Goal: Transaction & Acquisition: Purchase product/service

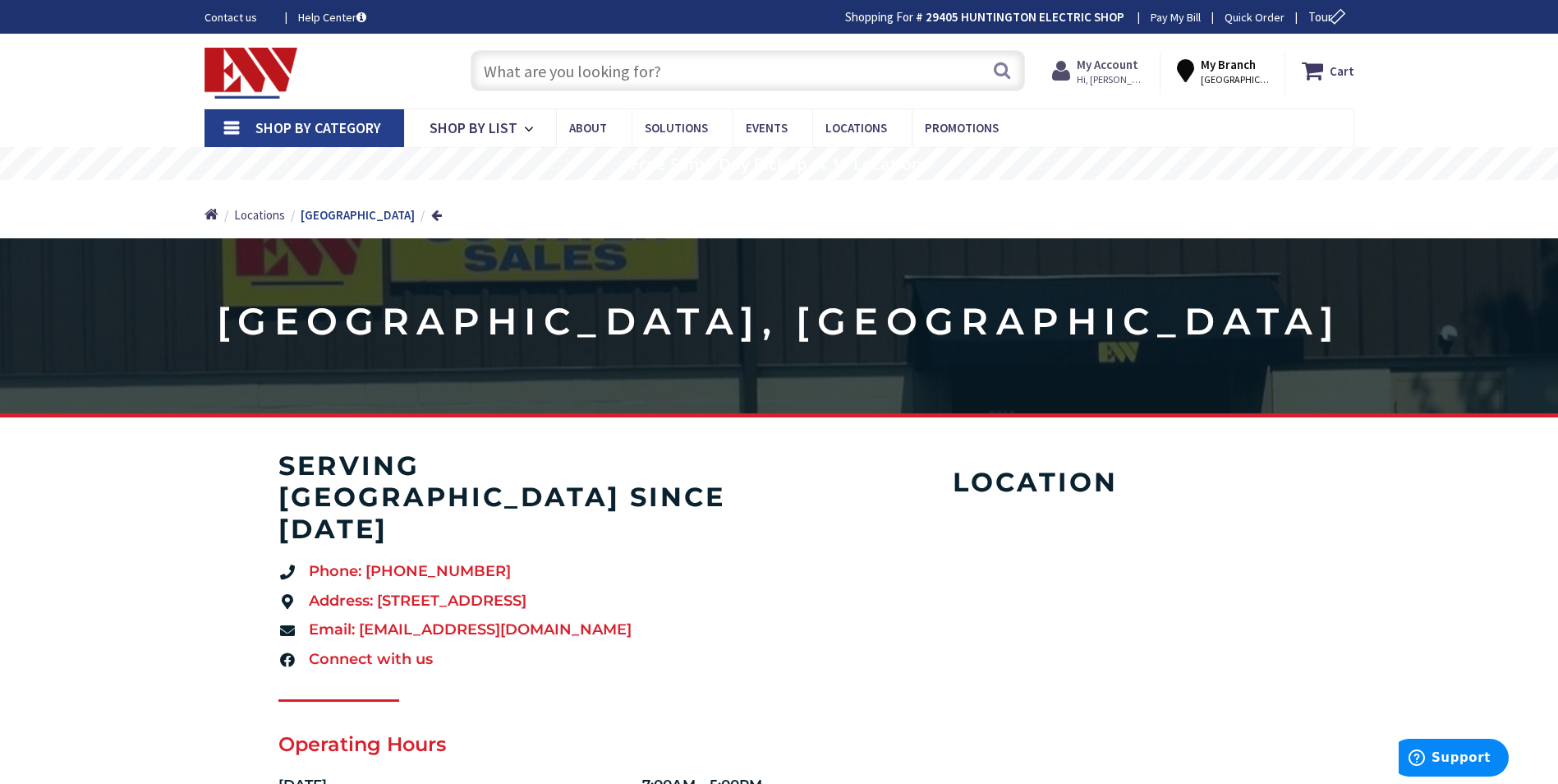
click at [1102, 73] on span "Hi, [PERSON_NAME]" at bounding box center [1112, 80] width 70 height 13
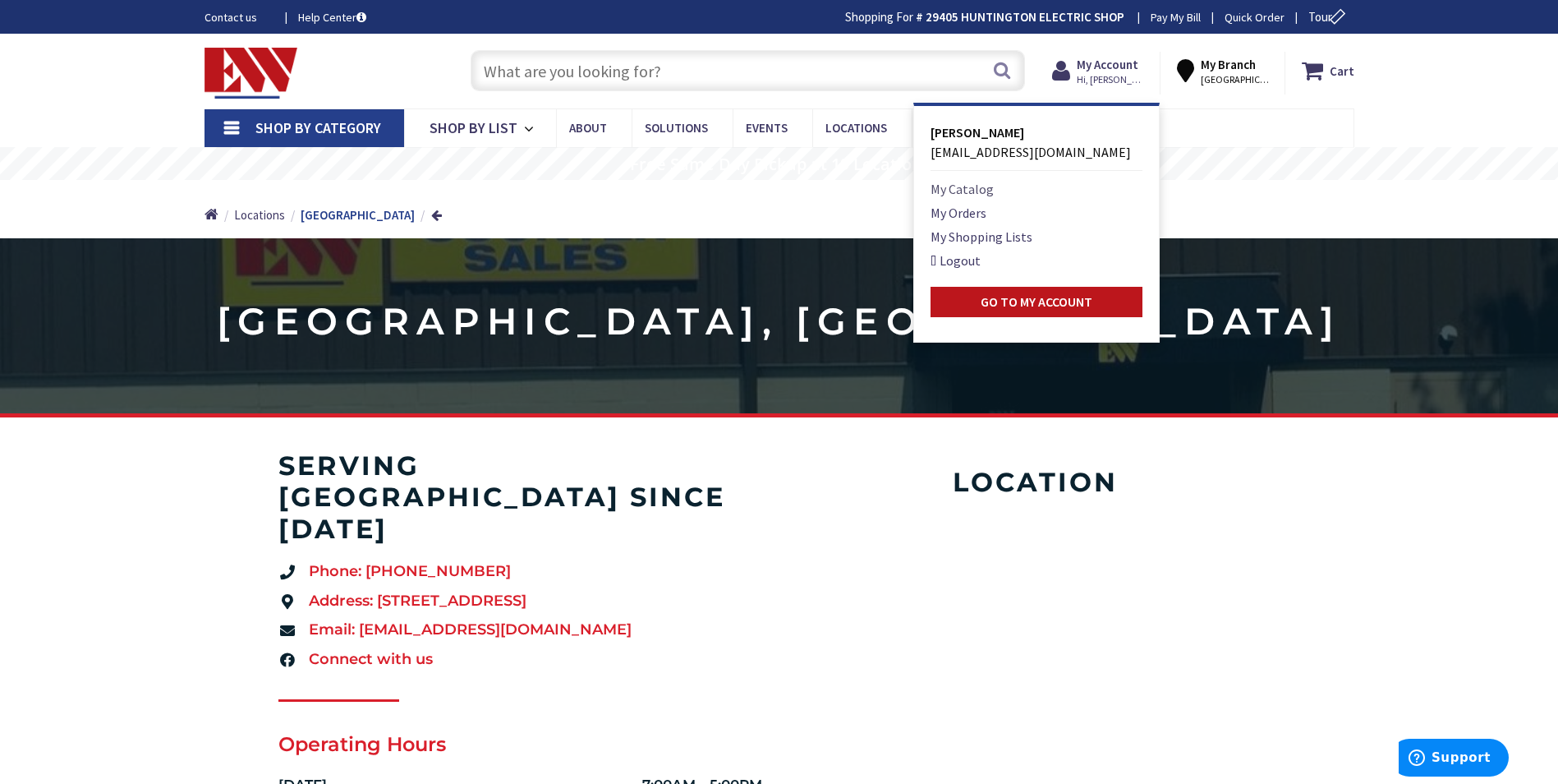
click at [990, 192] on link "My Catalog" at bounding box center [962, 188] width 63 height 19
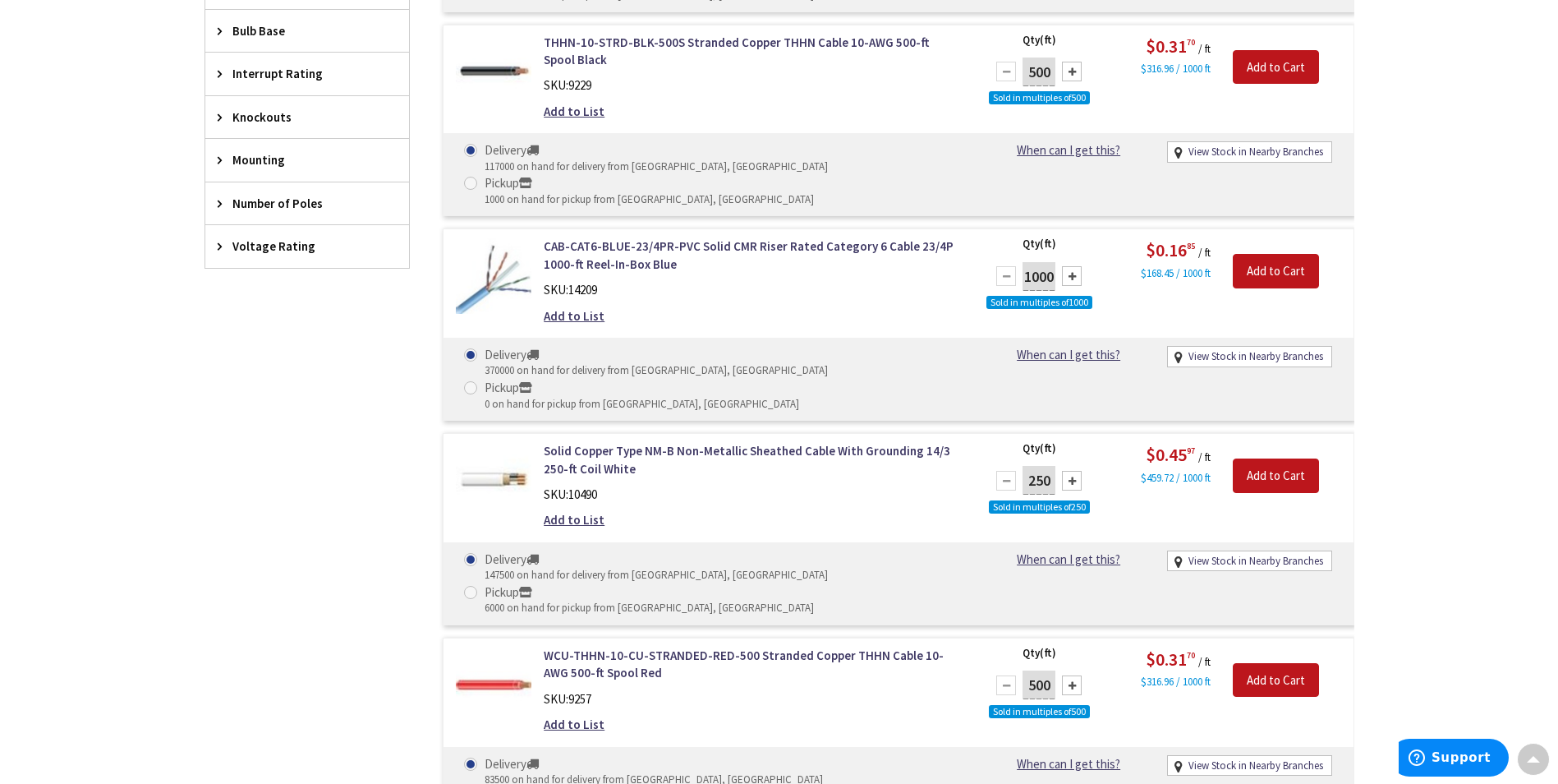
scroll to position [1232, 0]
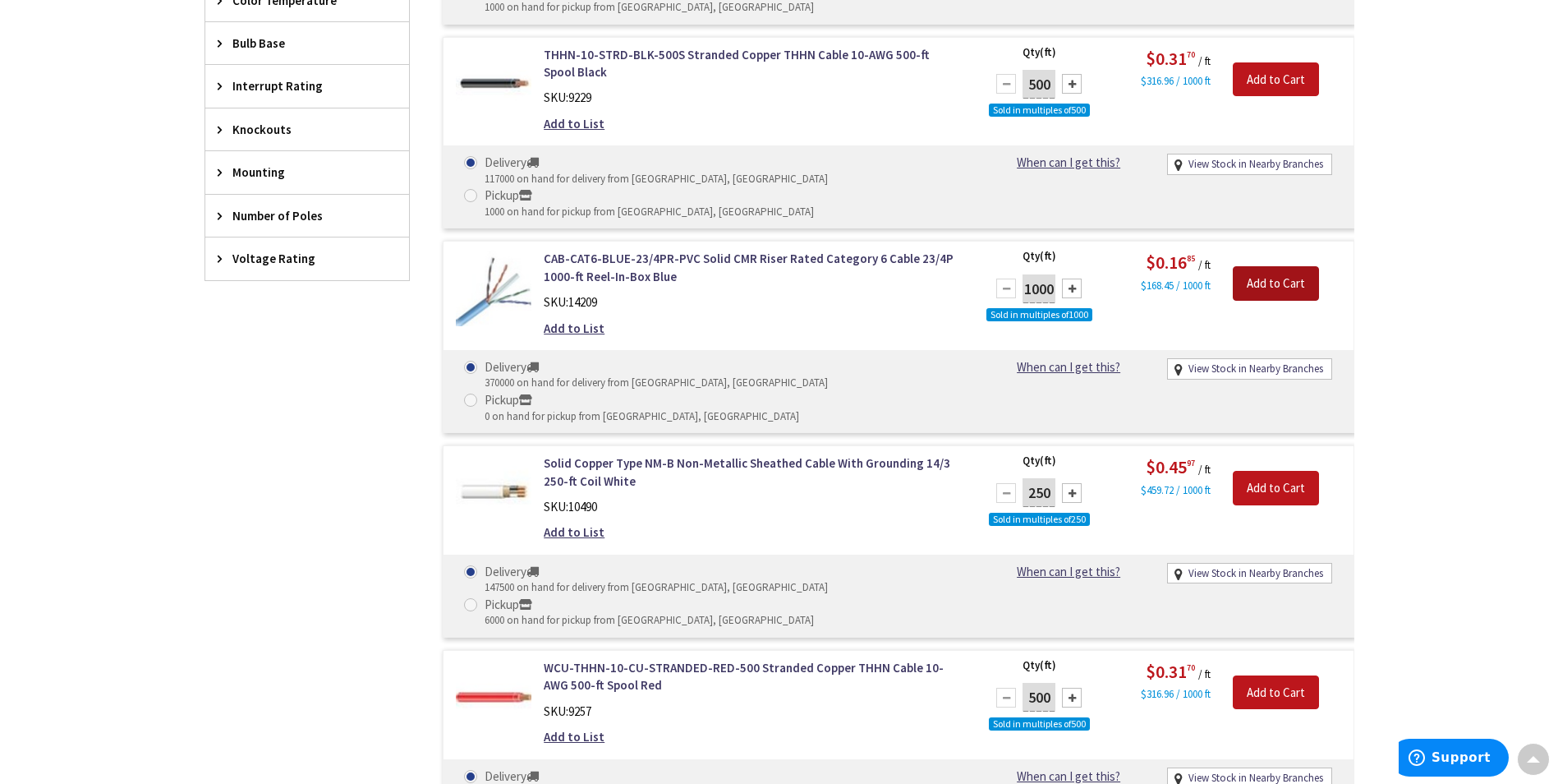
click at [1275, 266] on input "Add to Cart" at bounding box center [1276, 284] width 86 height 35
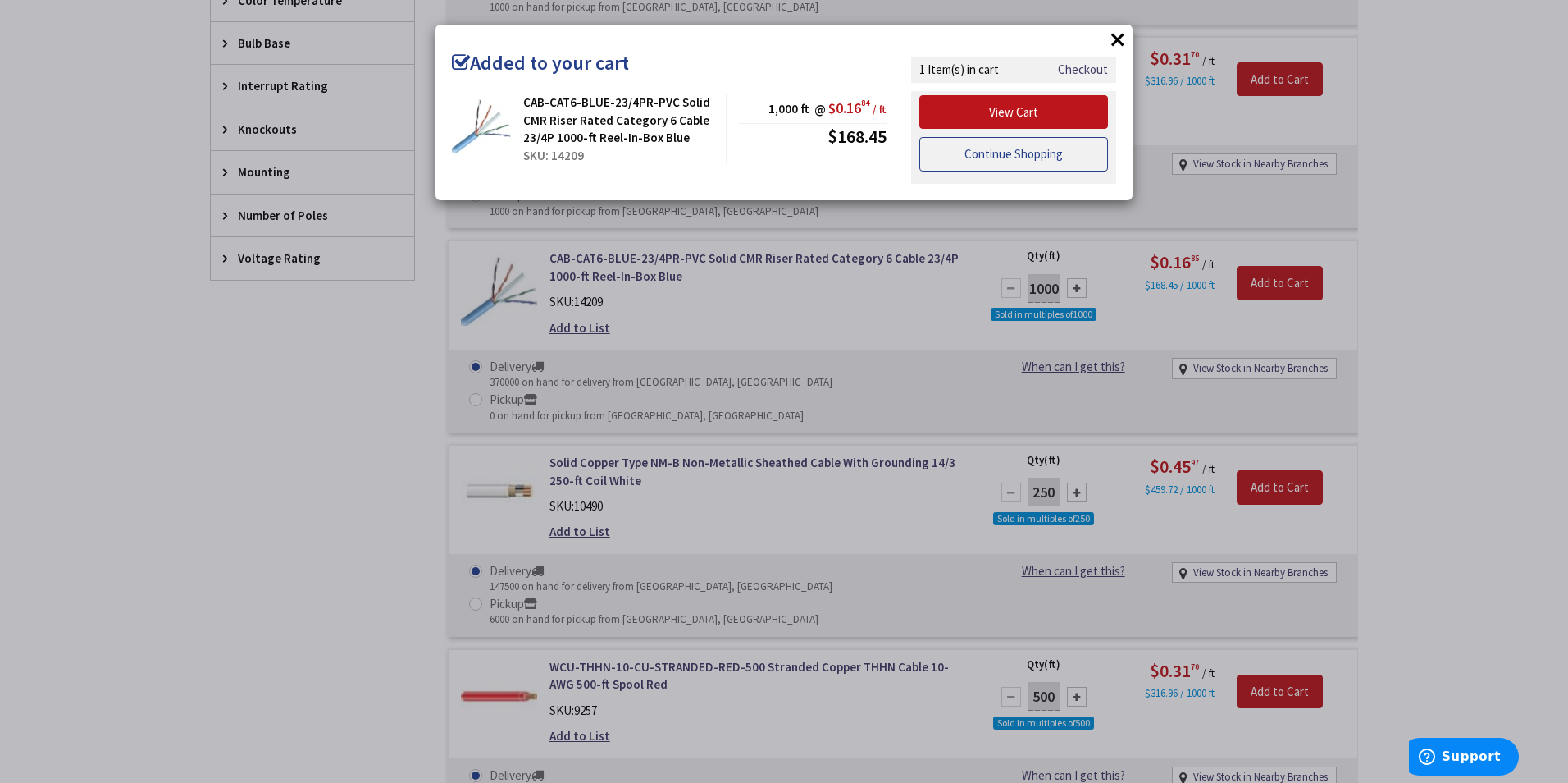
click at [1040, 149] on link "Continue Shopping" at bounding box center [1014, 154] width 189 height 35
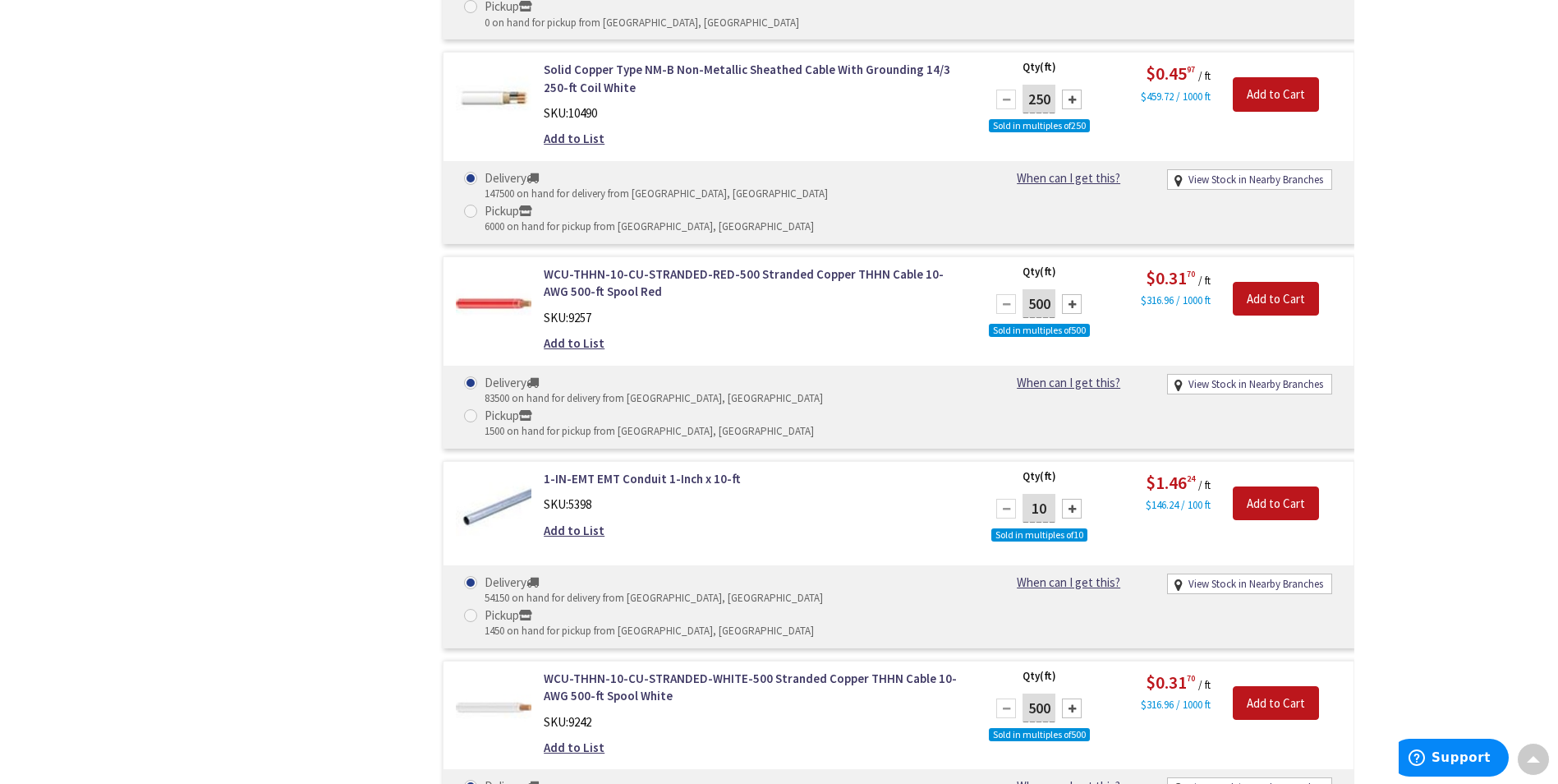
scroll to position [1643, 0]
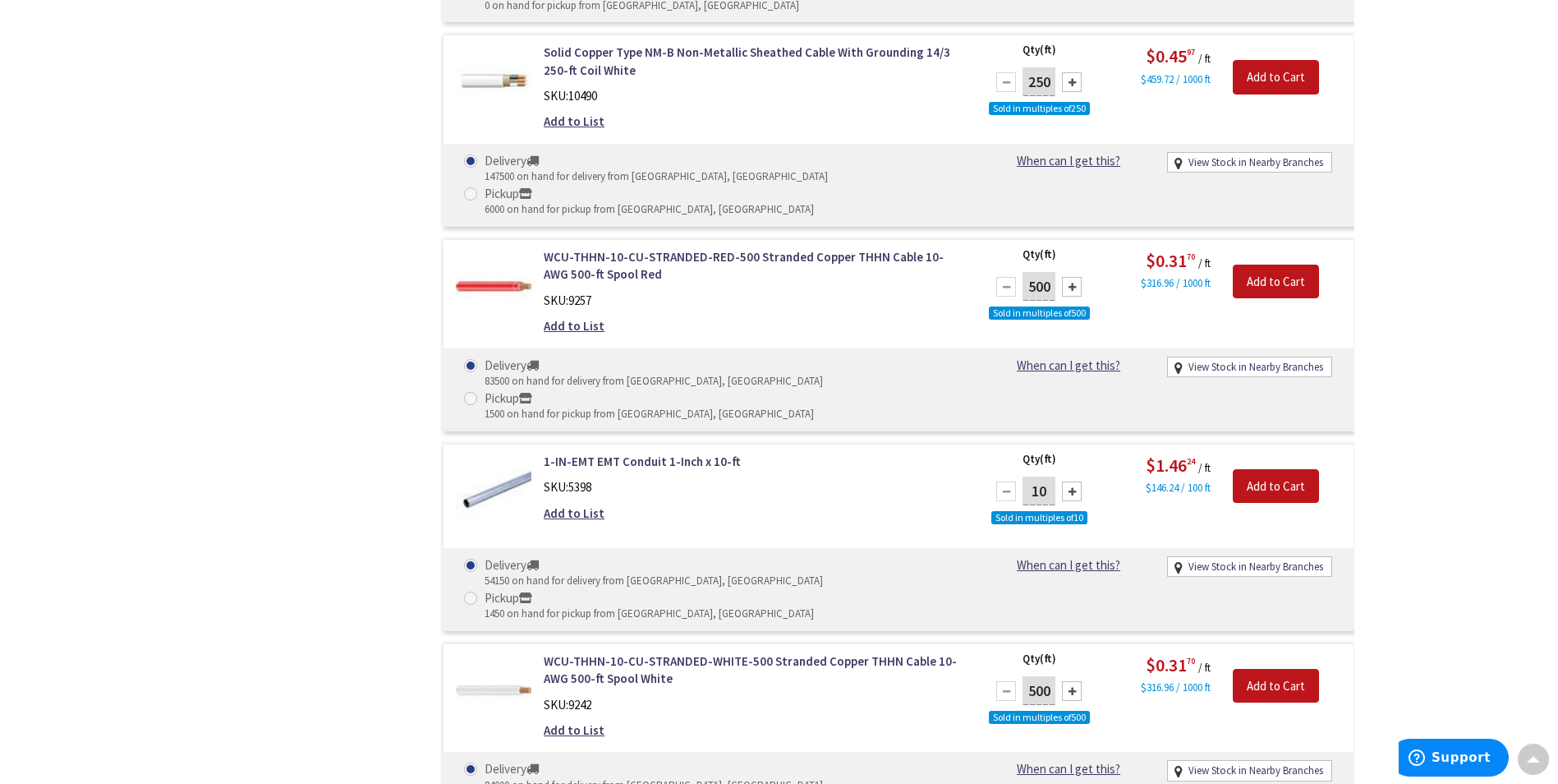
click at [1076, 481] on div at bounding box center [1071, 490] width 19 height 19
type input "20"
click at [1284, 469] on input "Add to Cart" at bounding box center [1276, 487] width 86 height 35
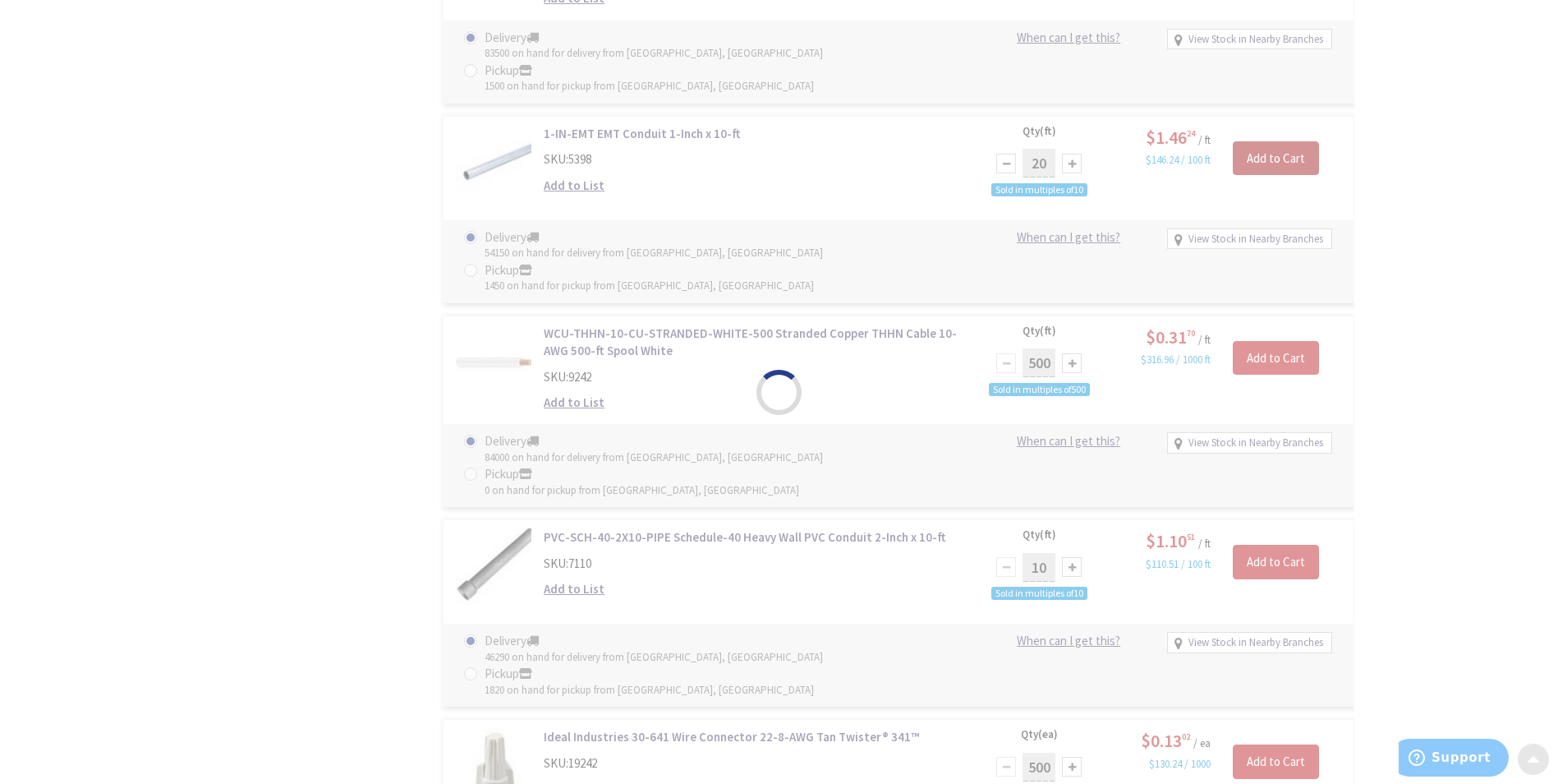
scroll to position [1971, 0]
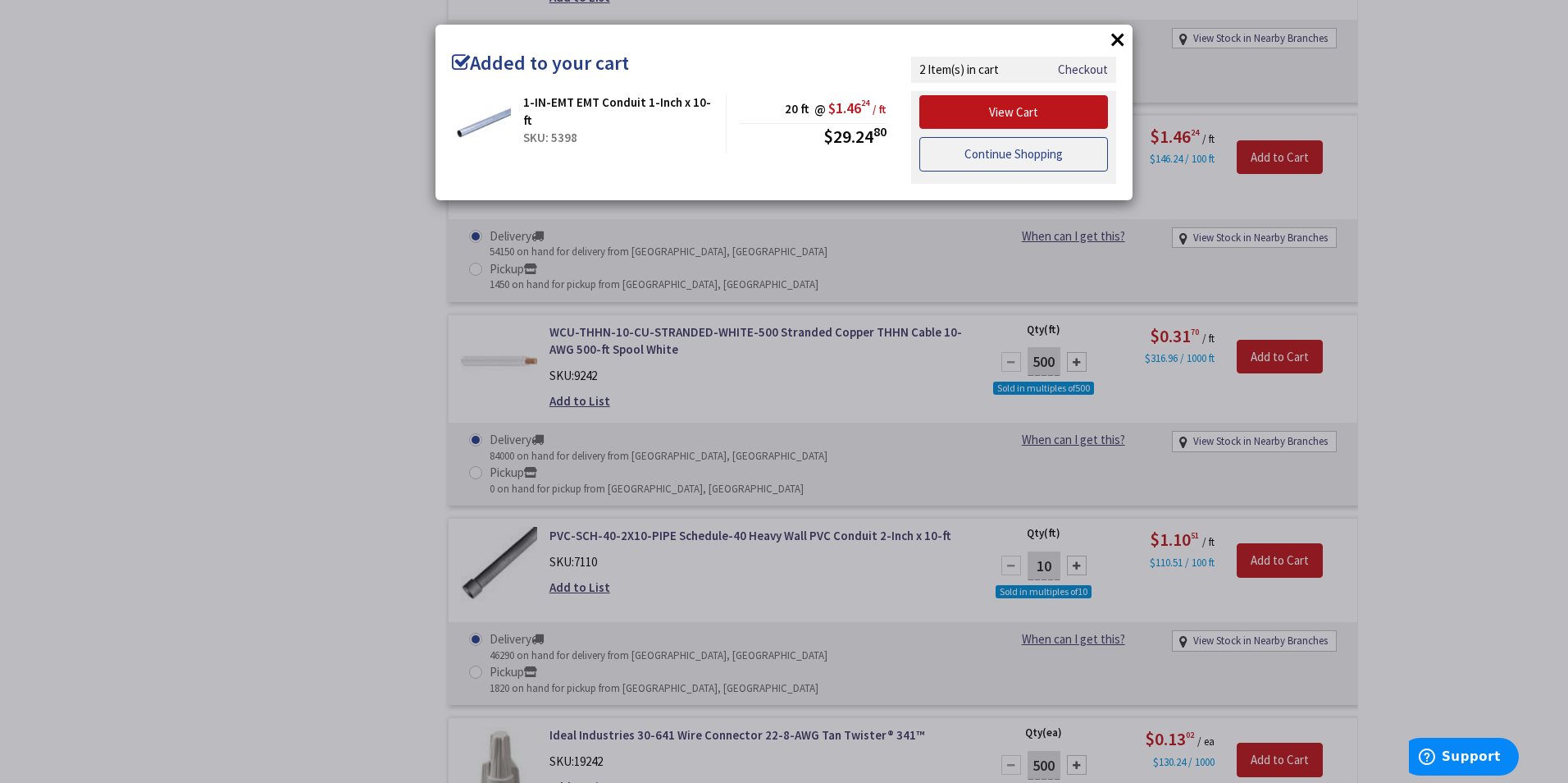
click at [1032, 152] on link "Continue Shopping" at bounding box center [1014, 154] width 189 height 35
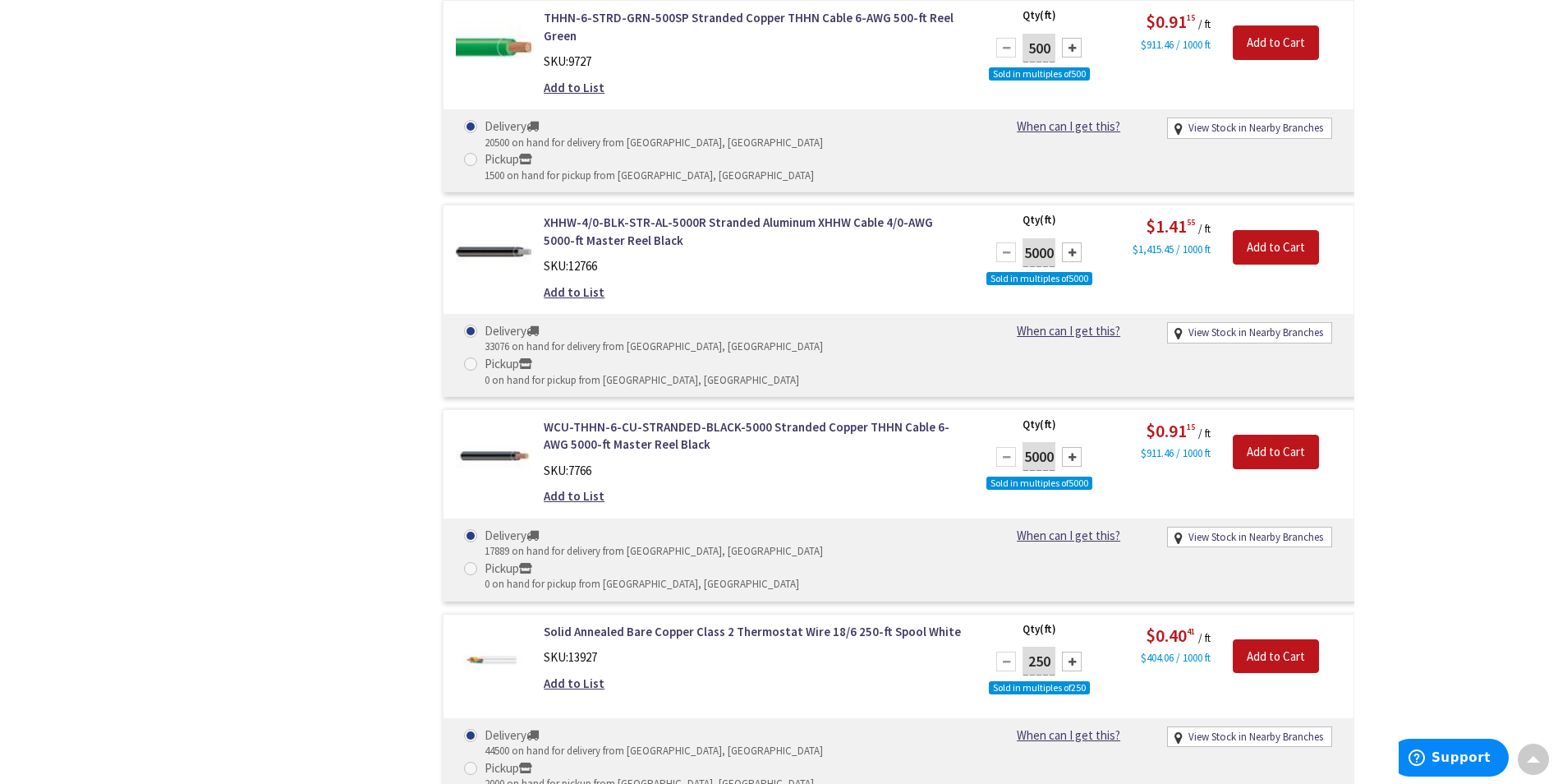
scroll to position [4353, 0]
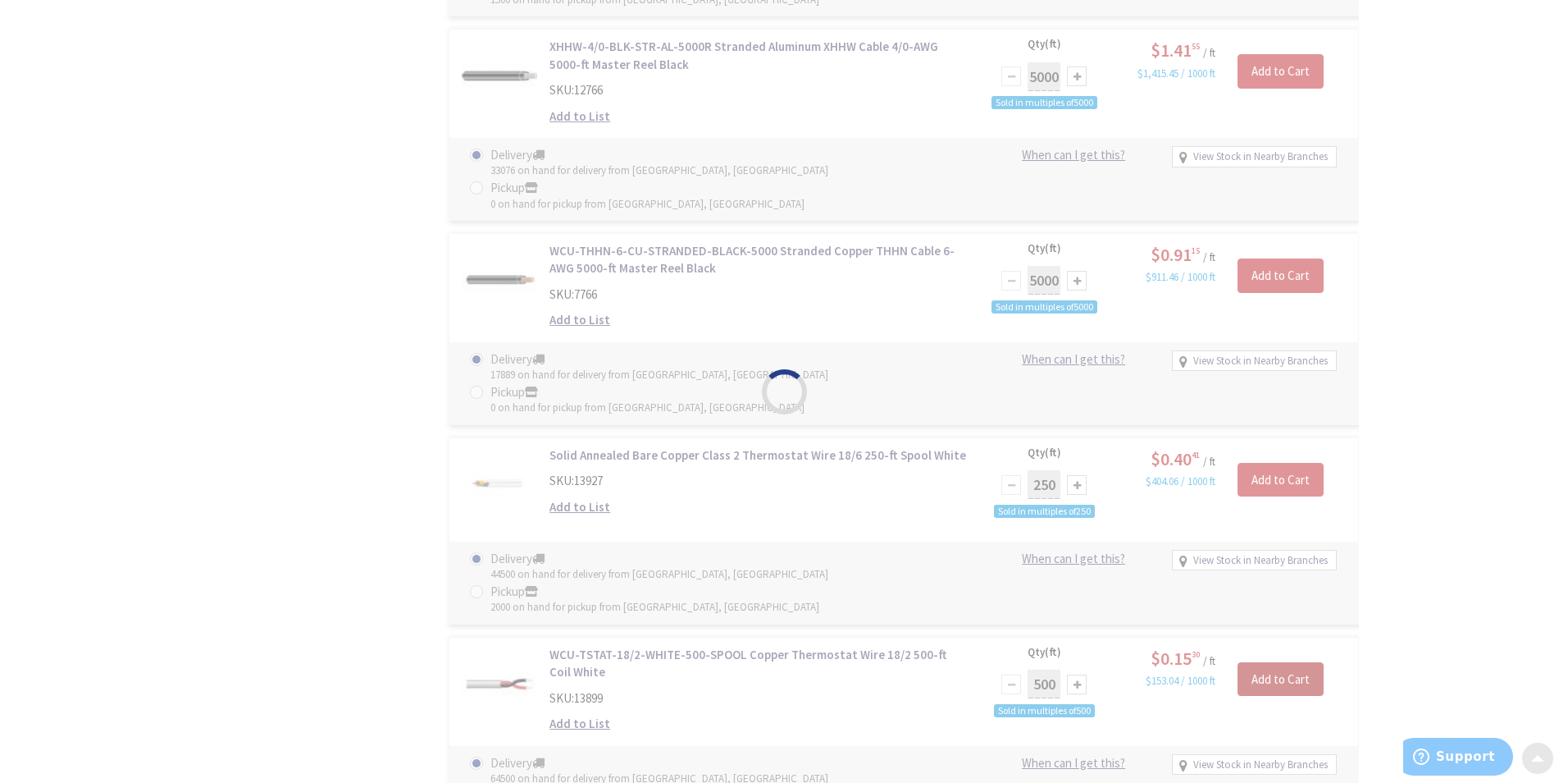
scroll to position [4512, 0]
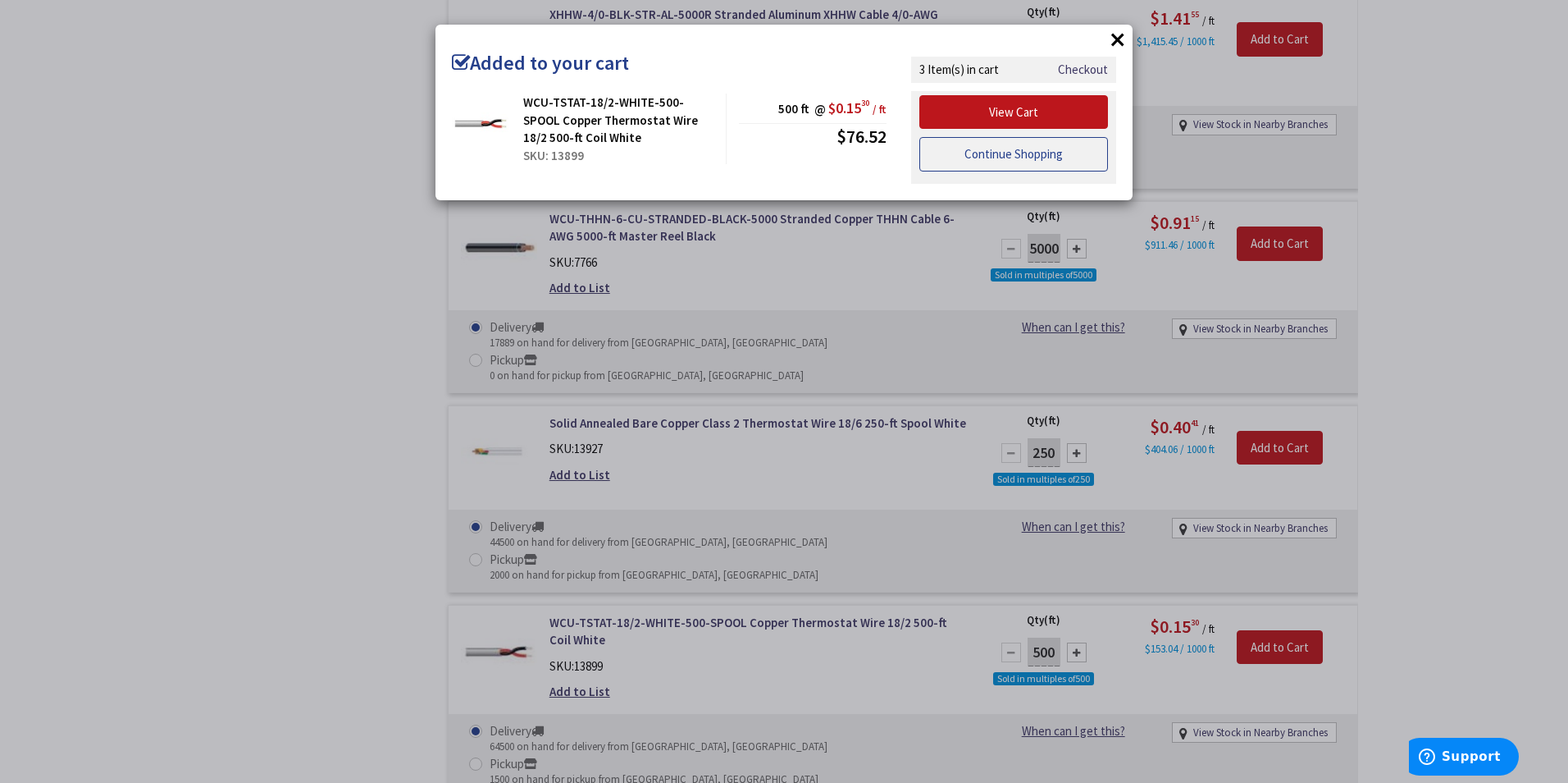
click at [1031, 151] on link "Continue Shopping" at bounding box center [1014, 154] width 189 height 35
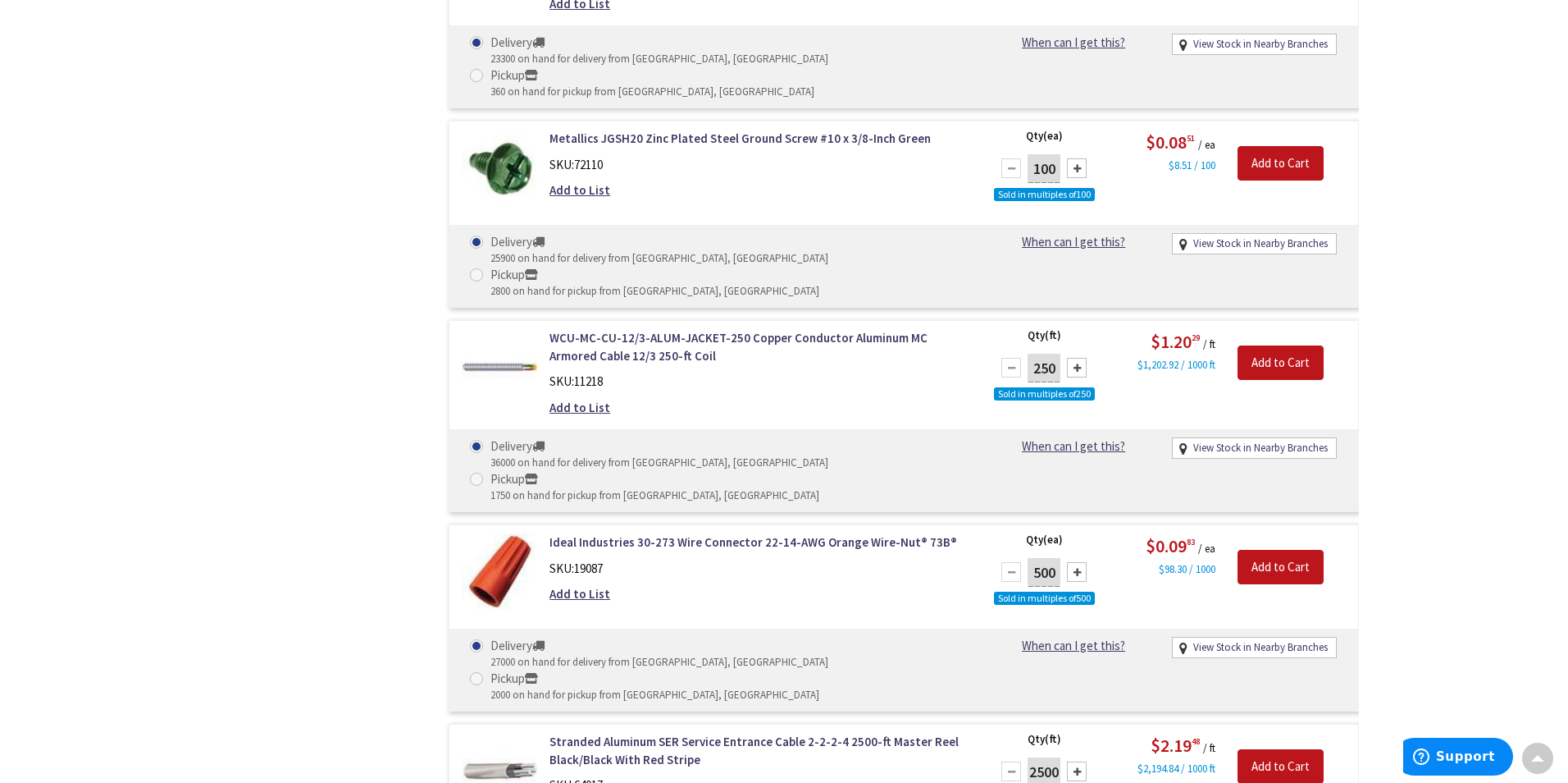
scroll to position [6399, 0]
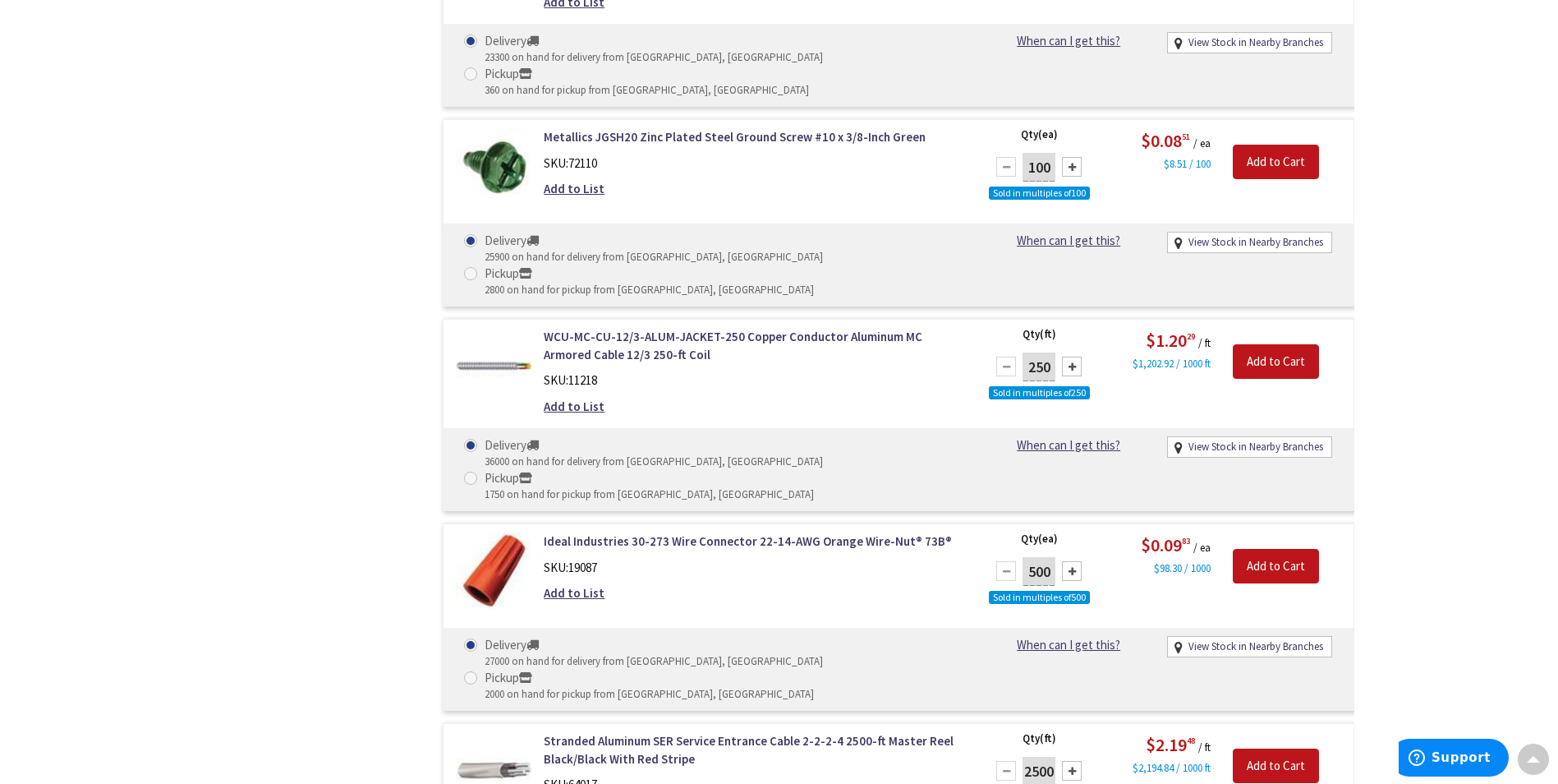
type input "5000"
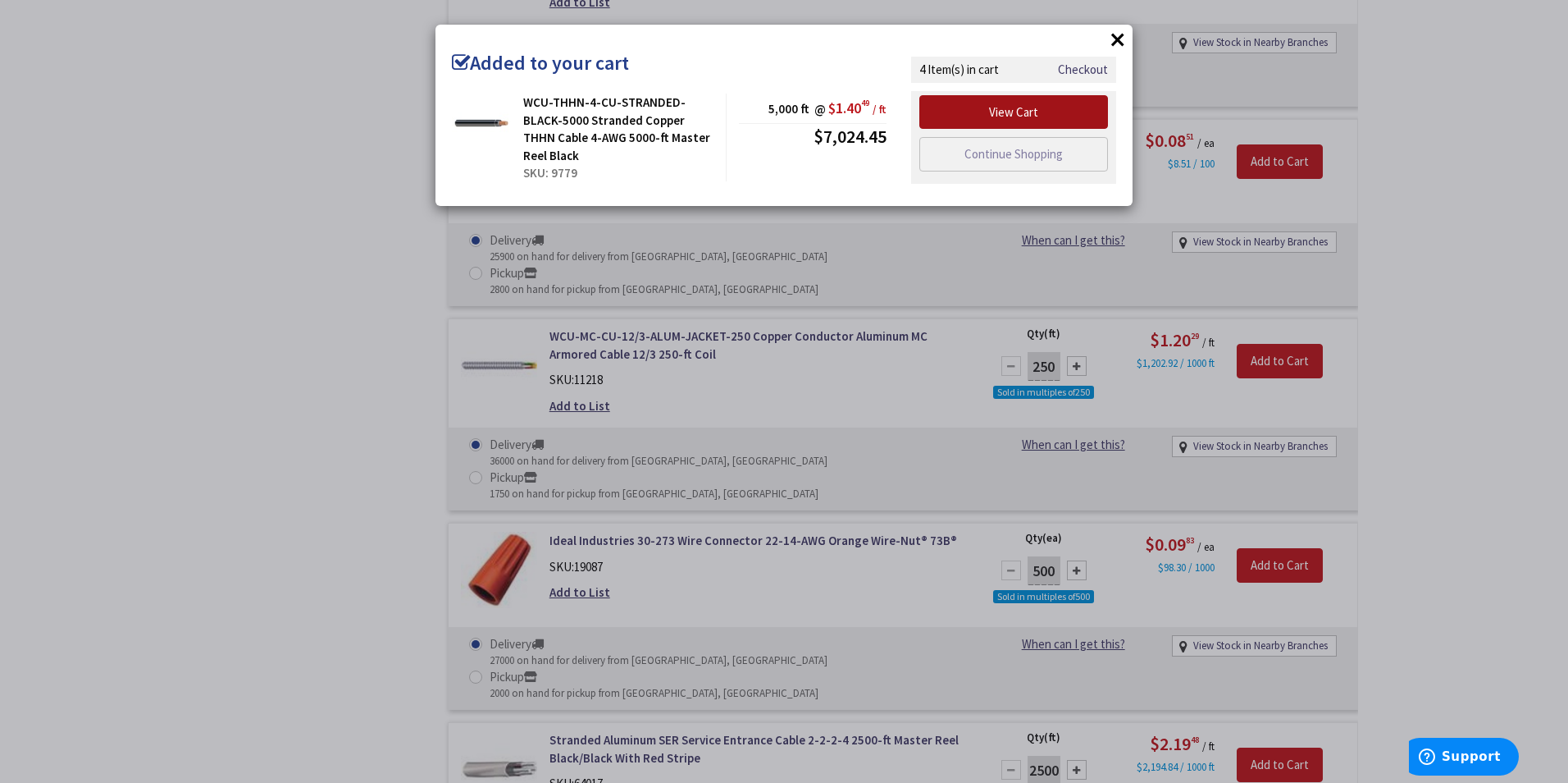
drag, startPoint x: 1085, startPoint y: 110, endPoint x: 1093, endPoint y: 107, distance: 8.5
click at [1085, 110] on link "View Cart" at bounding box center [1014, 113] width 189 height 35
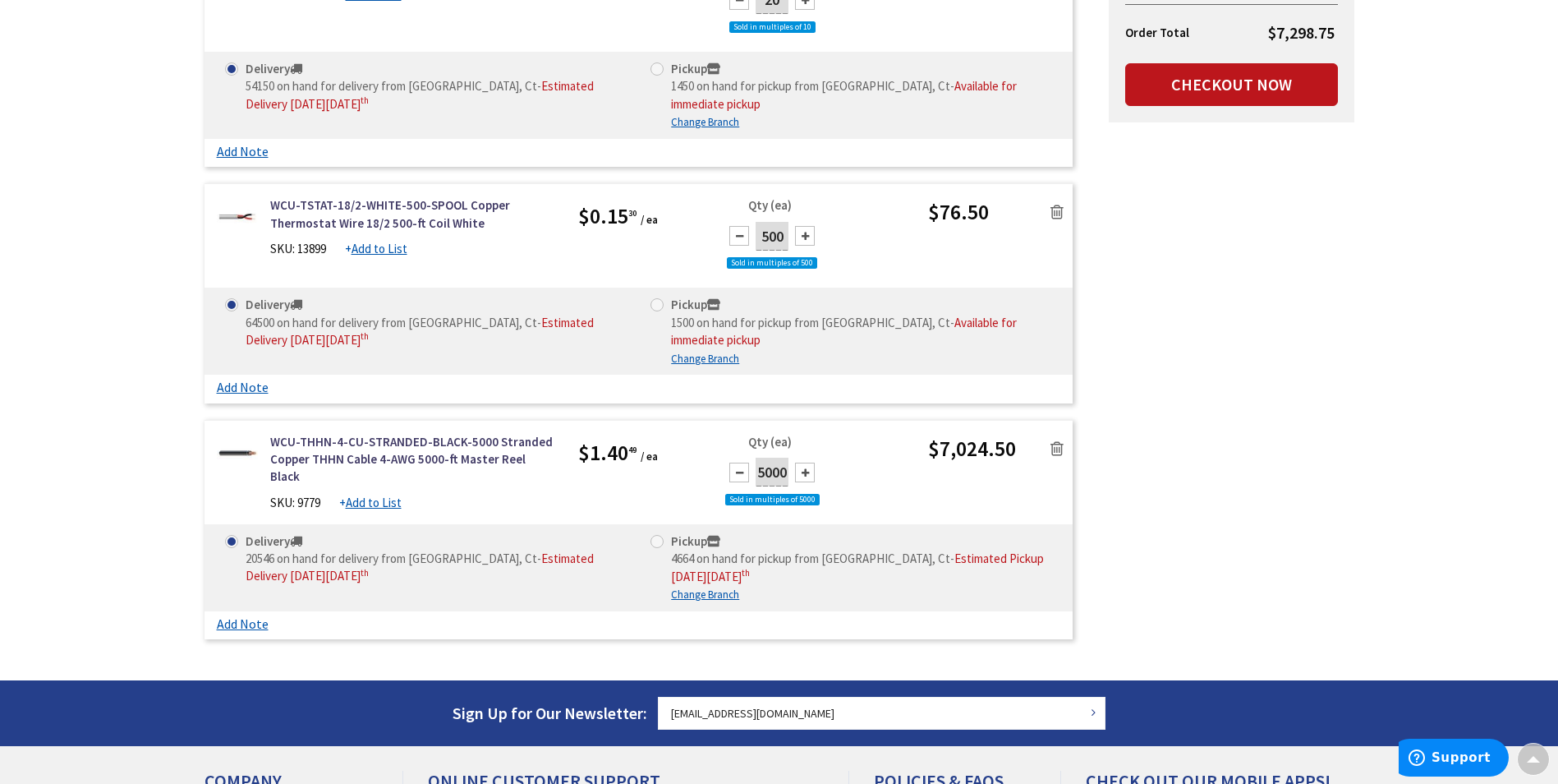
scroll to position [739, 0]
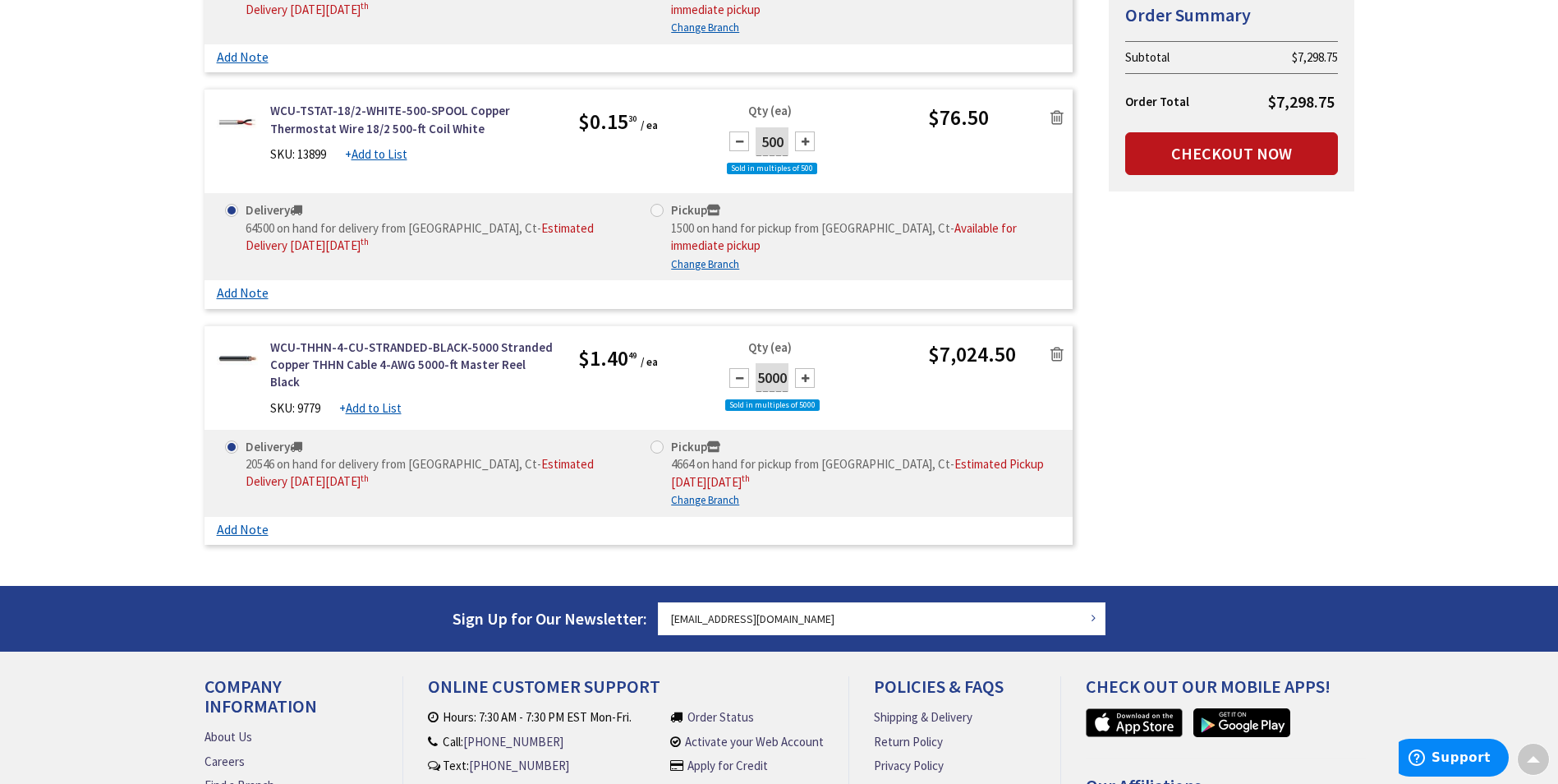
click at [1053, 354] on icon at bounding box center [1057, 354] width 13 height 17
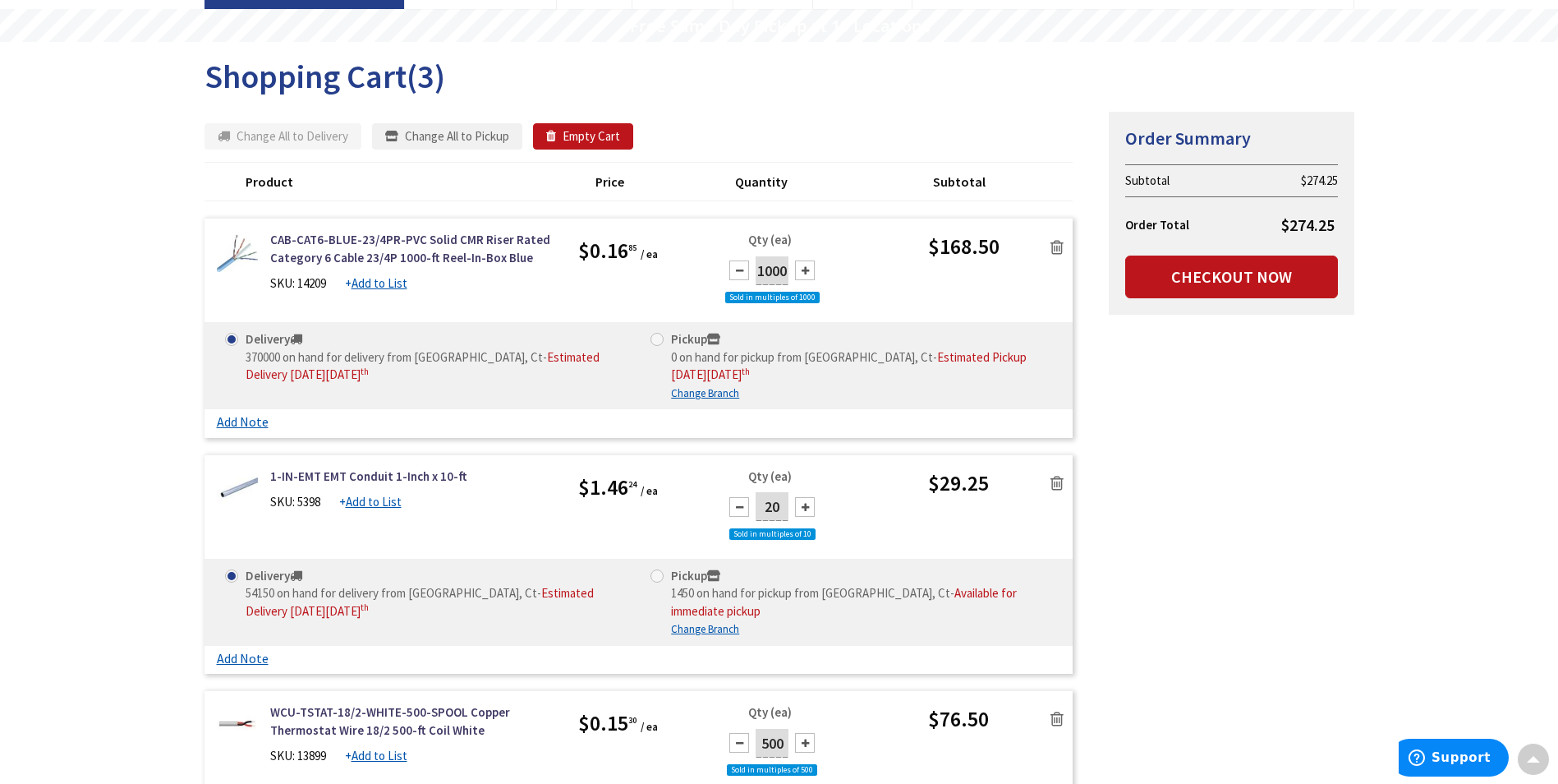
scroll to position [0, 0]
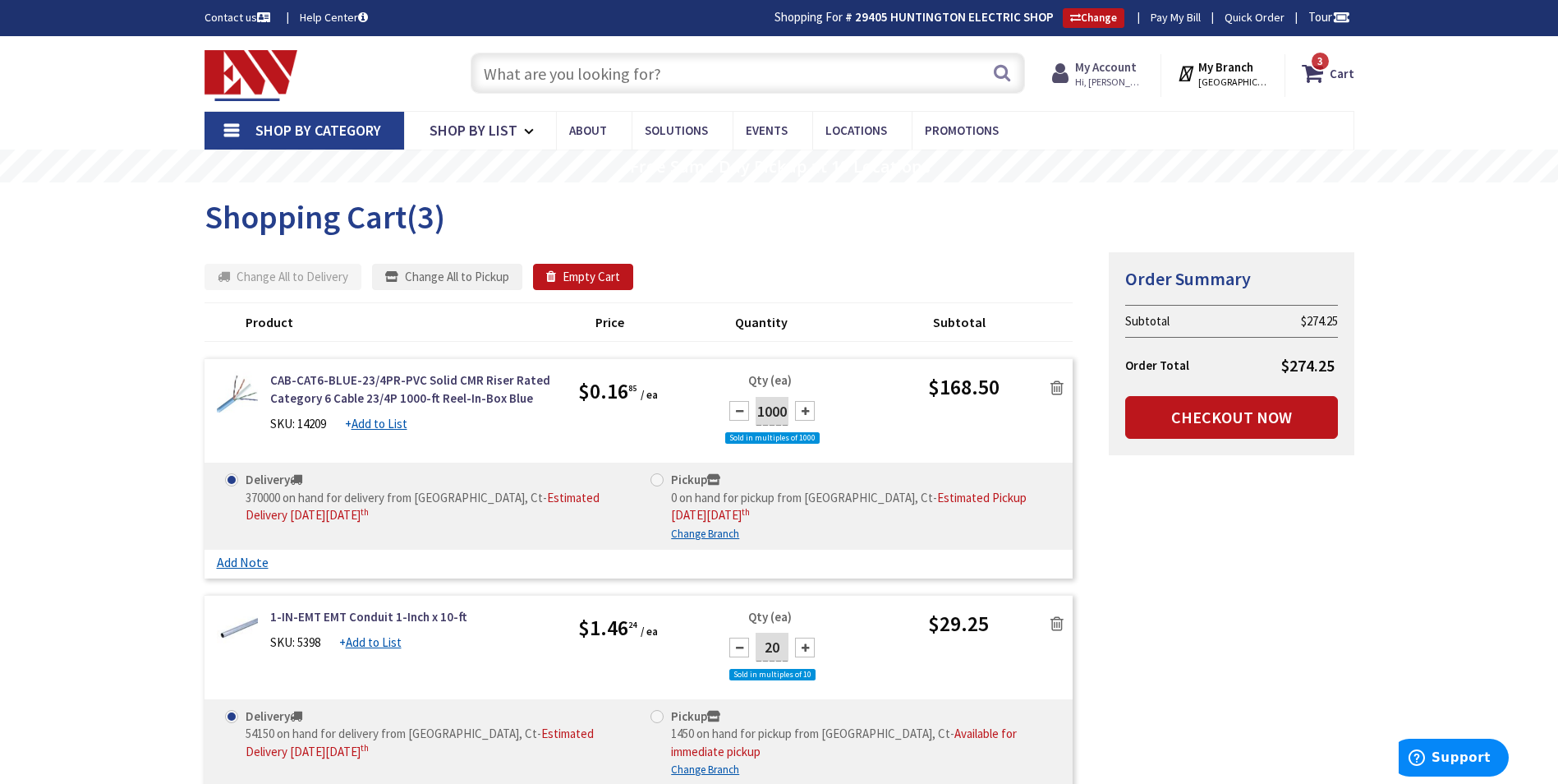
click at [1108, 82] on span "Hi, [PERSON_NAME]" at bounding box center [1110, 82] width 70 height 13
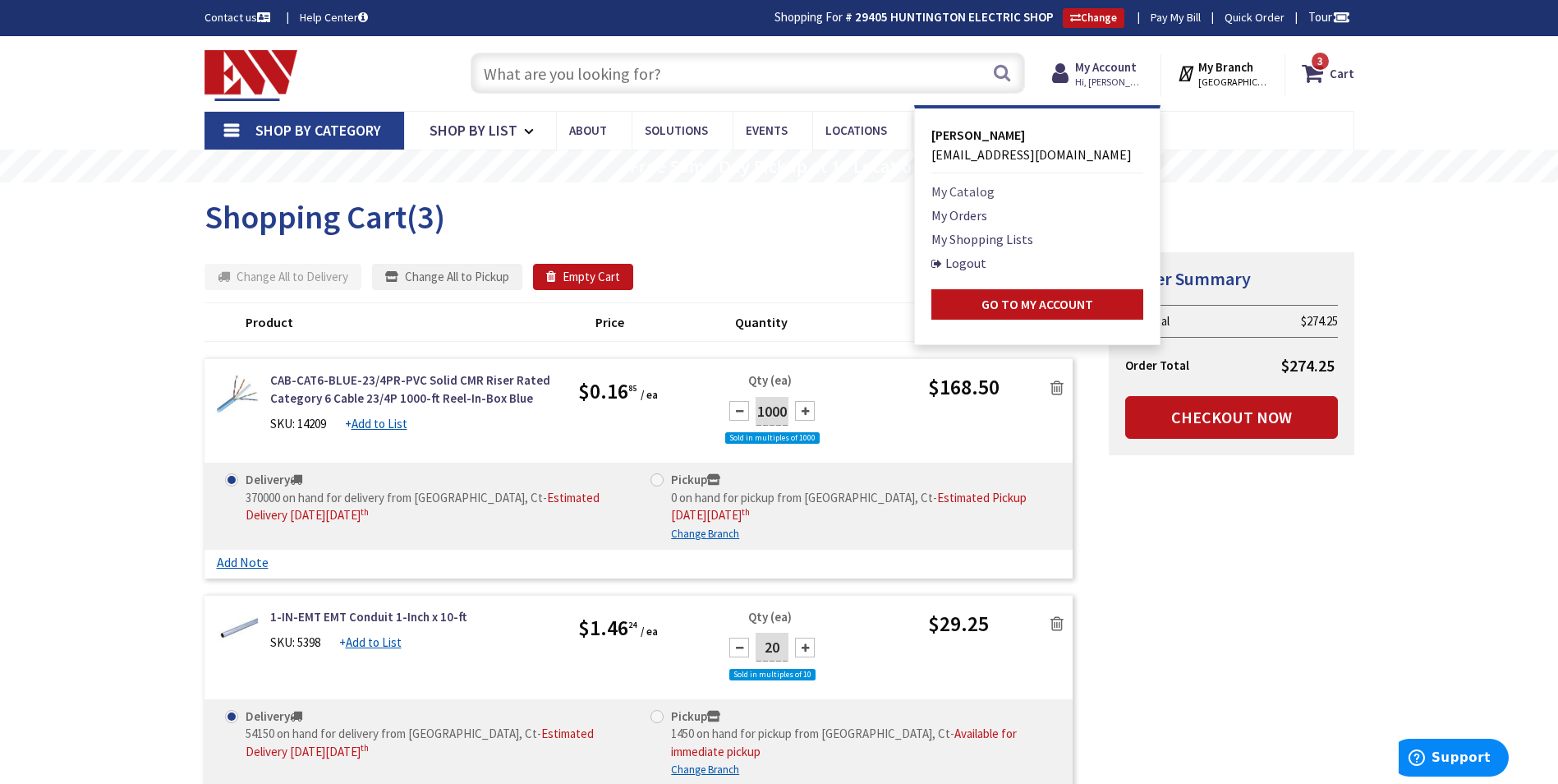
click at [978, 189] on link "My Catalog" at bounding box center [963, 191] width 63 height 19
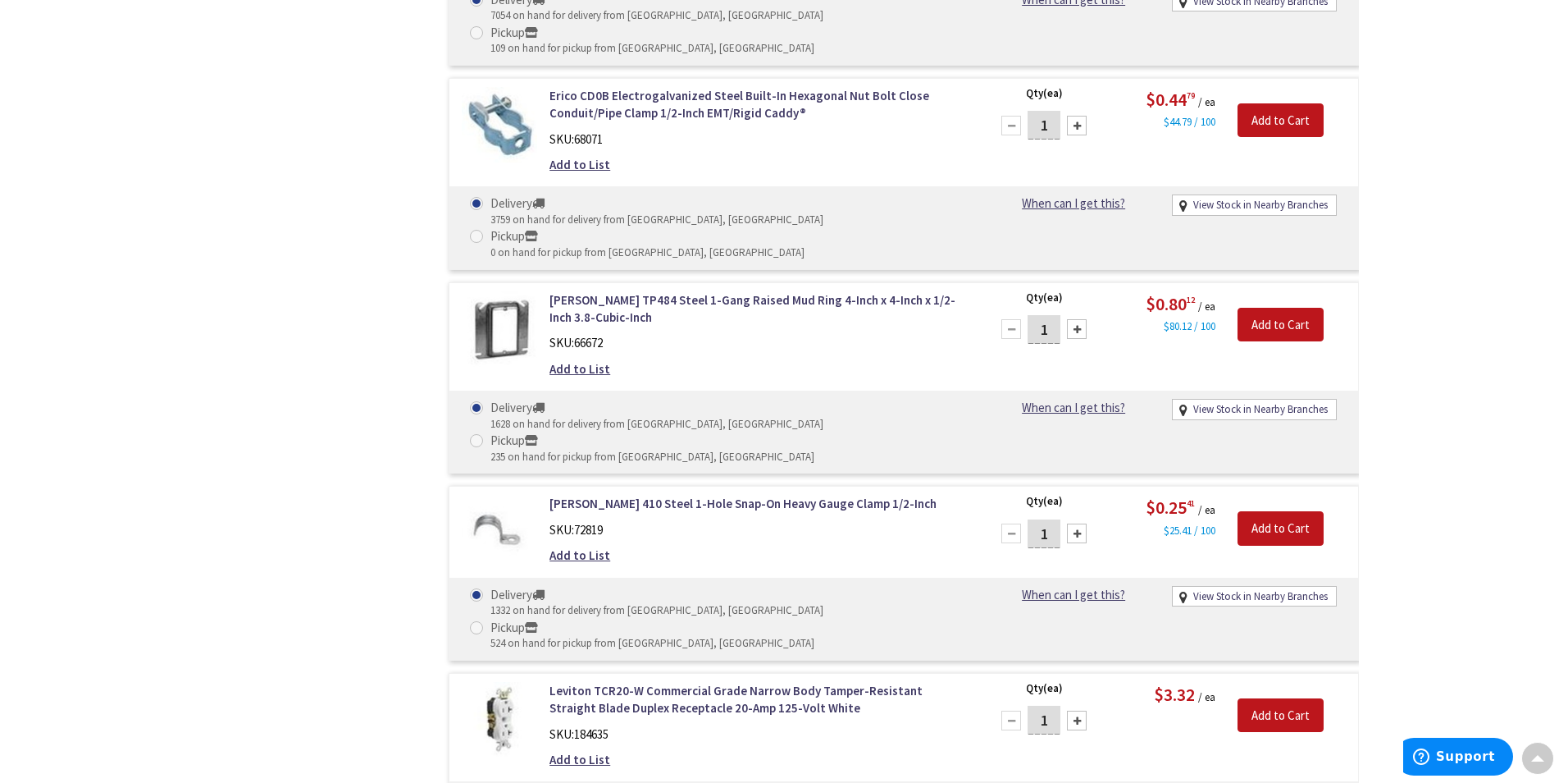
scroll to position [21367, 0]
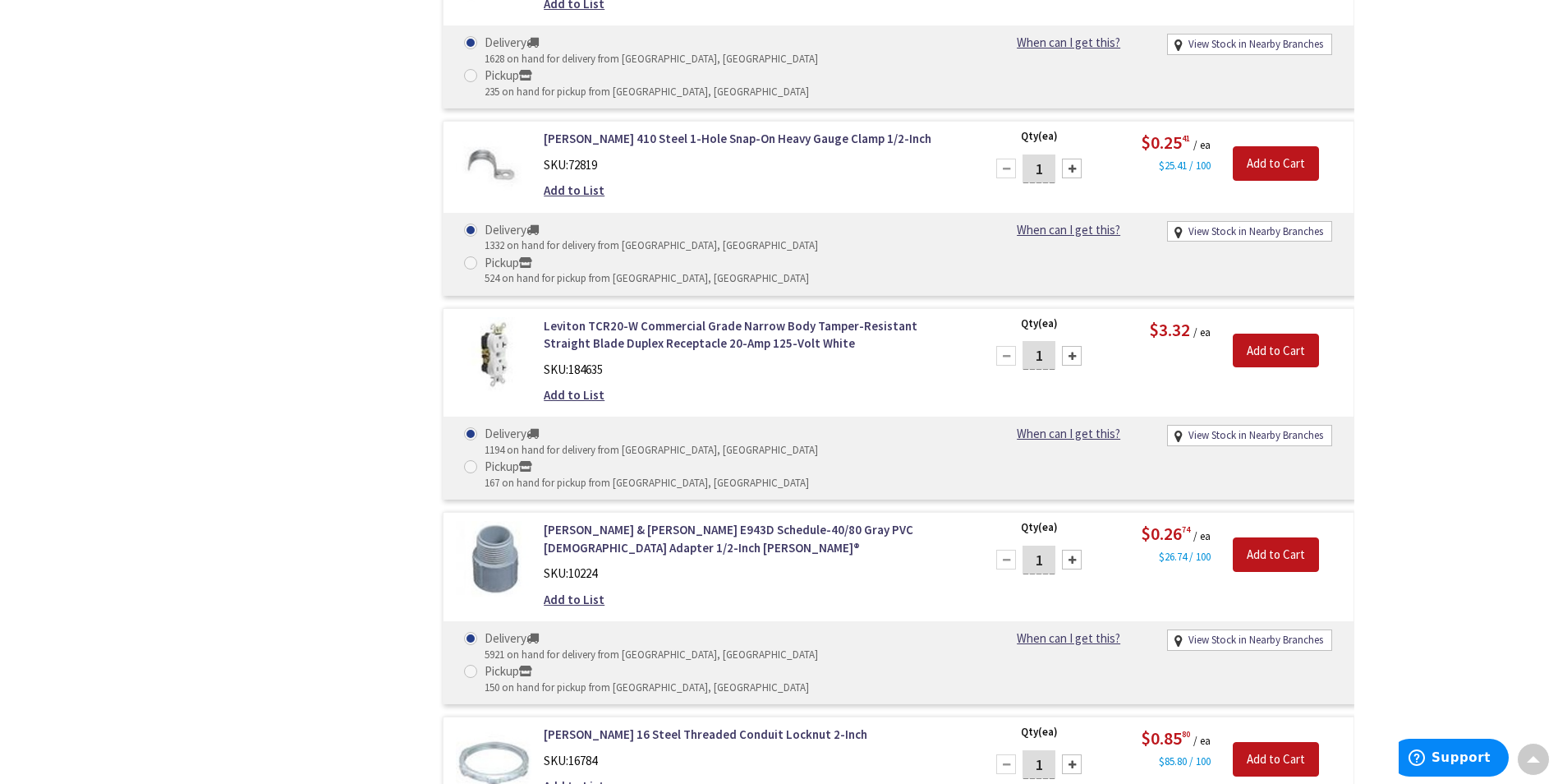
type input "18"
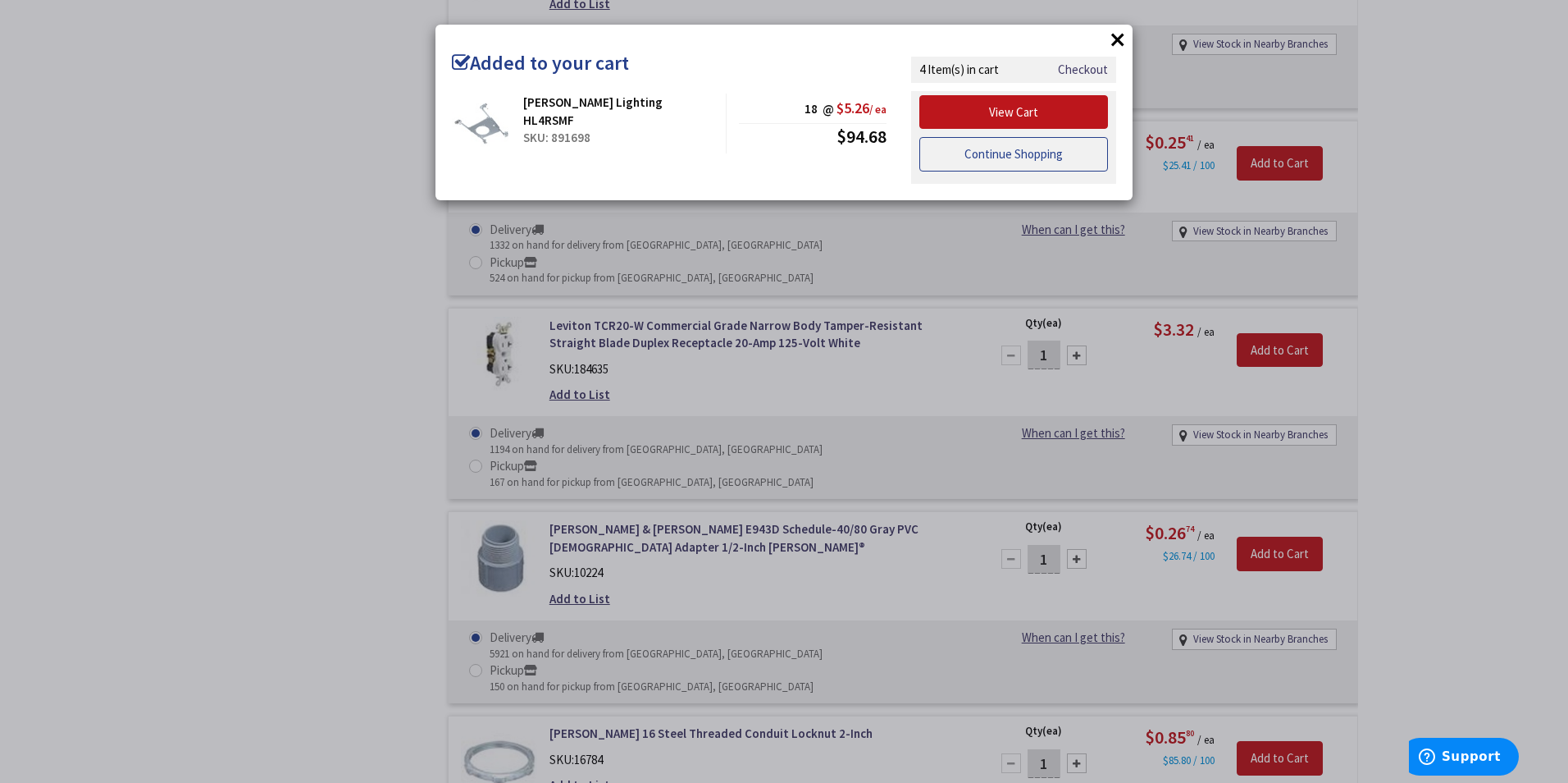
click at [1002, 156] on link "Continue Shopping" at bounding box center [1014, 154] width 189 height 35
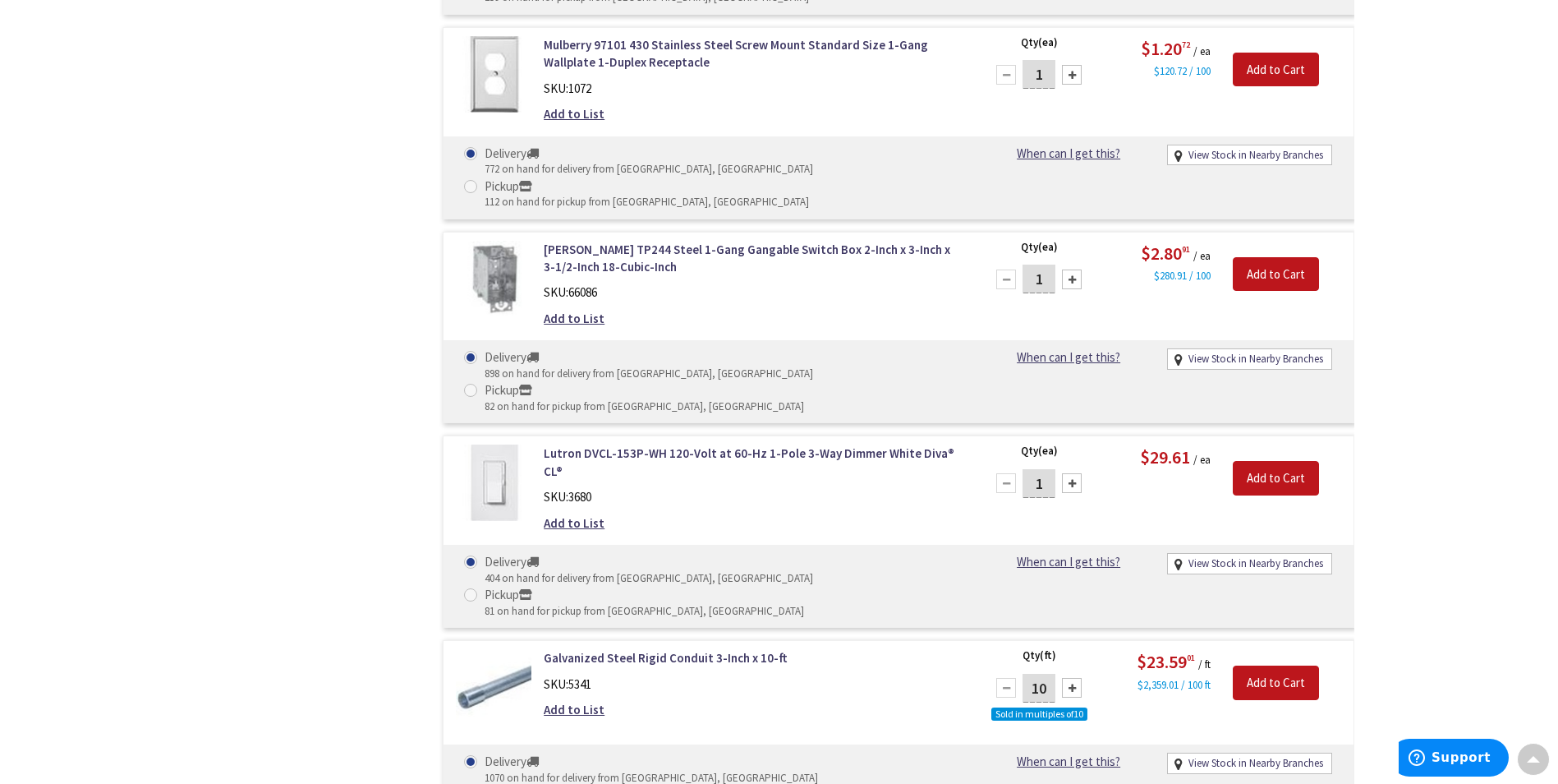
scroll to position [22708, 0]
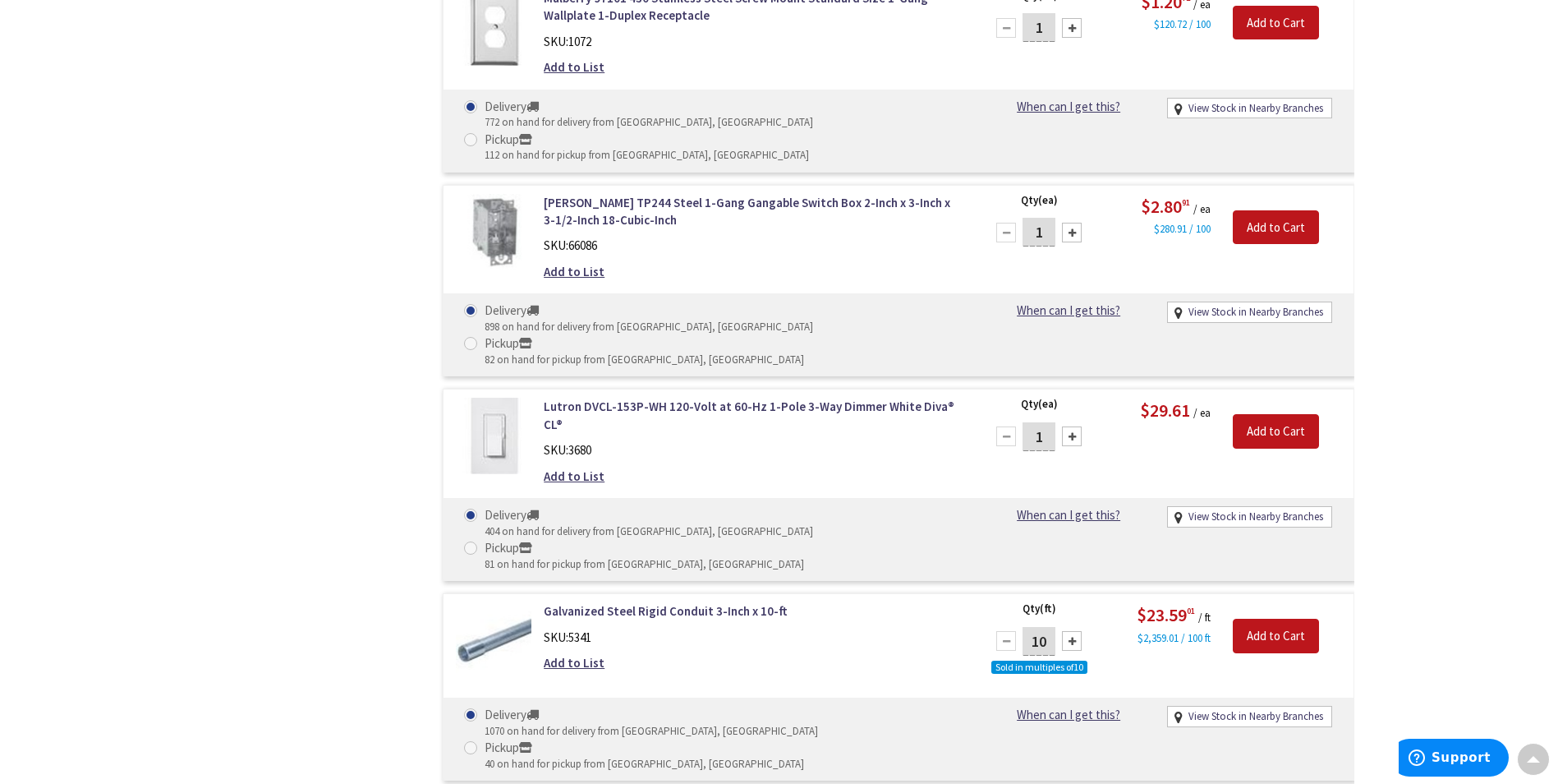
type input "2500"
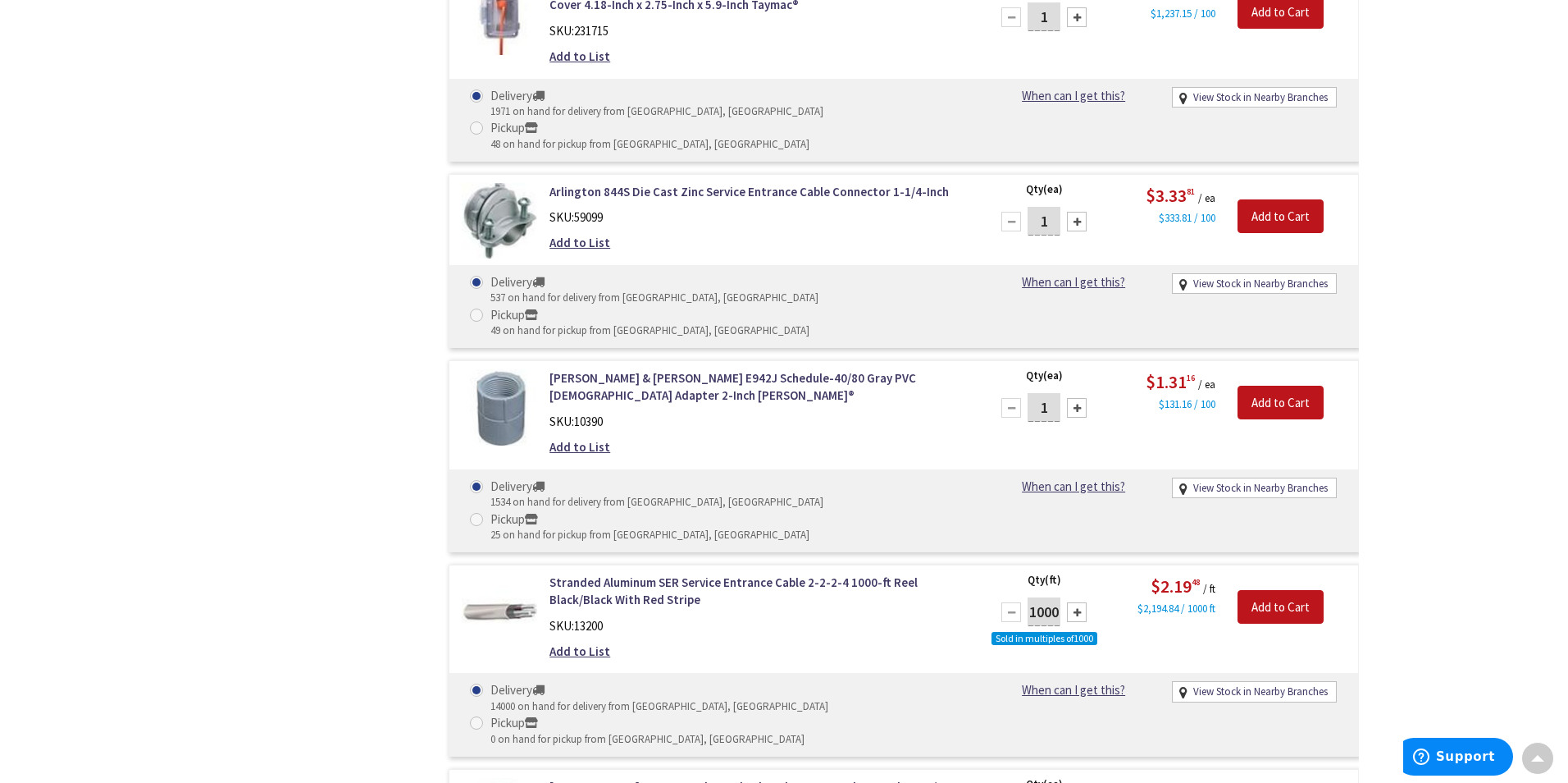
scroll to position [23746, 0]
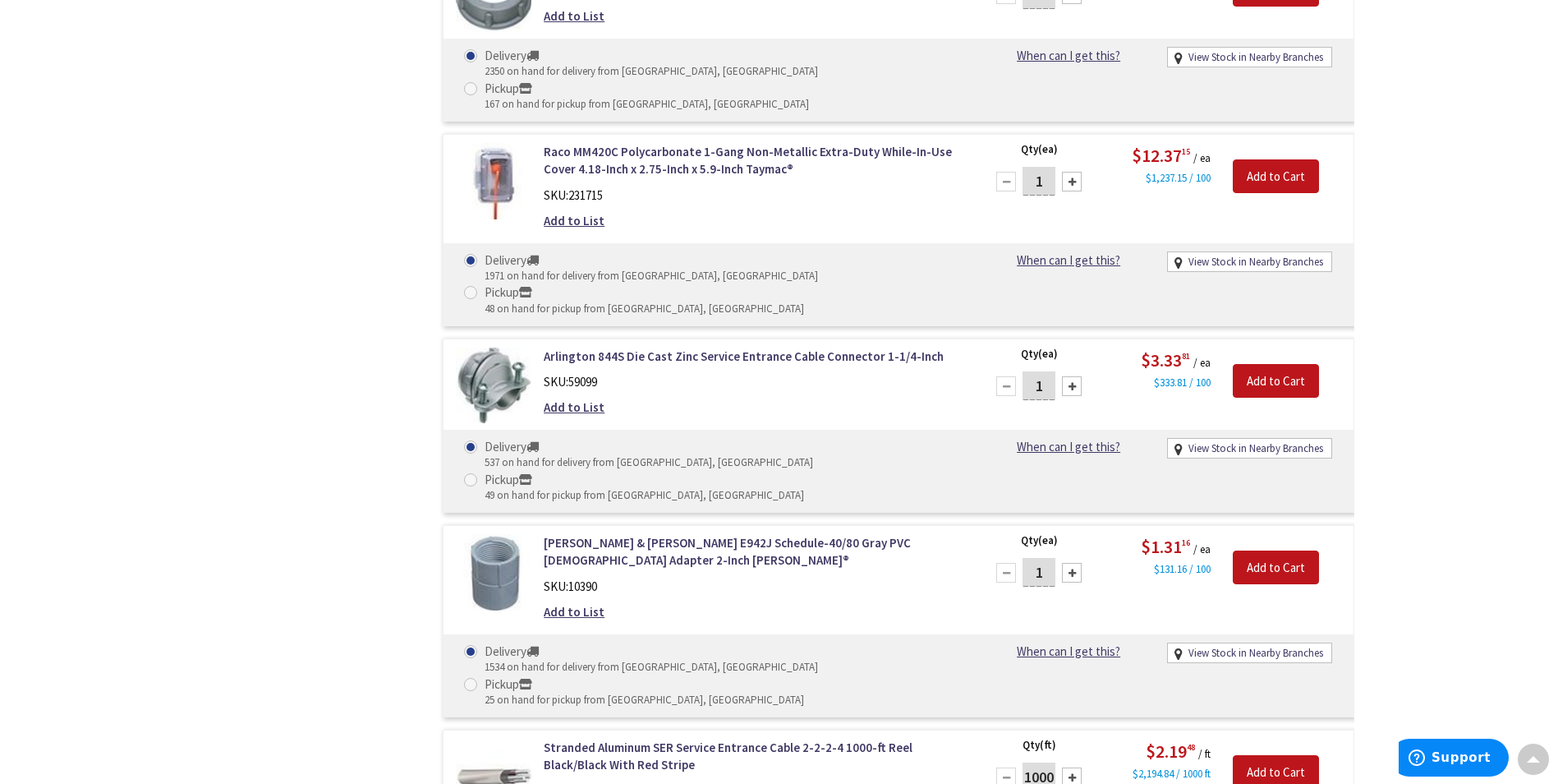
type input "50"
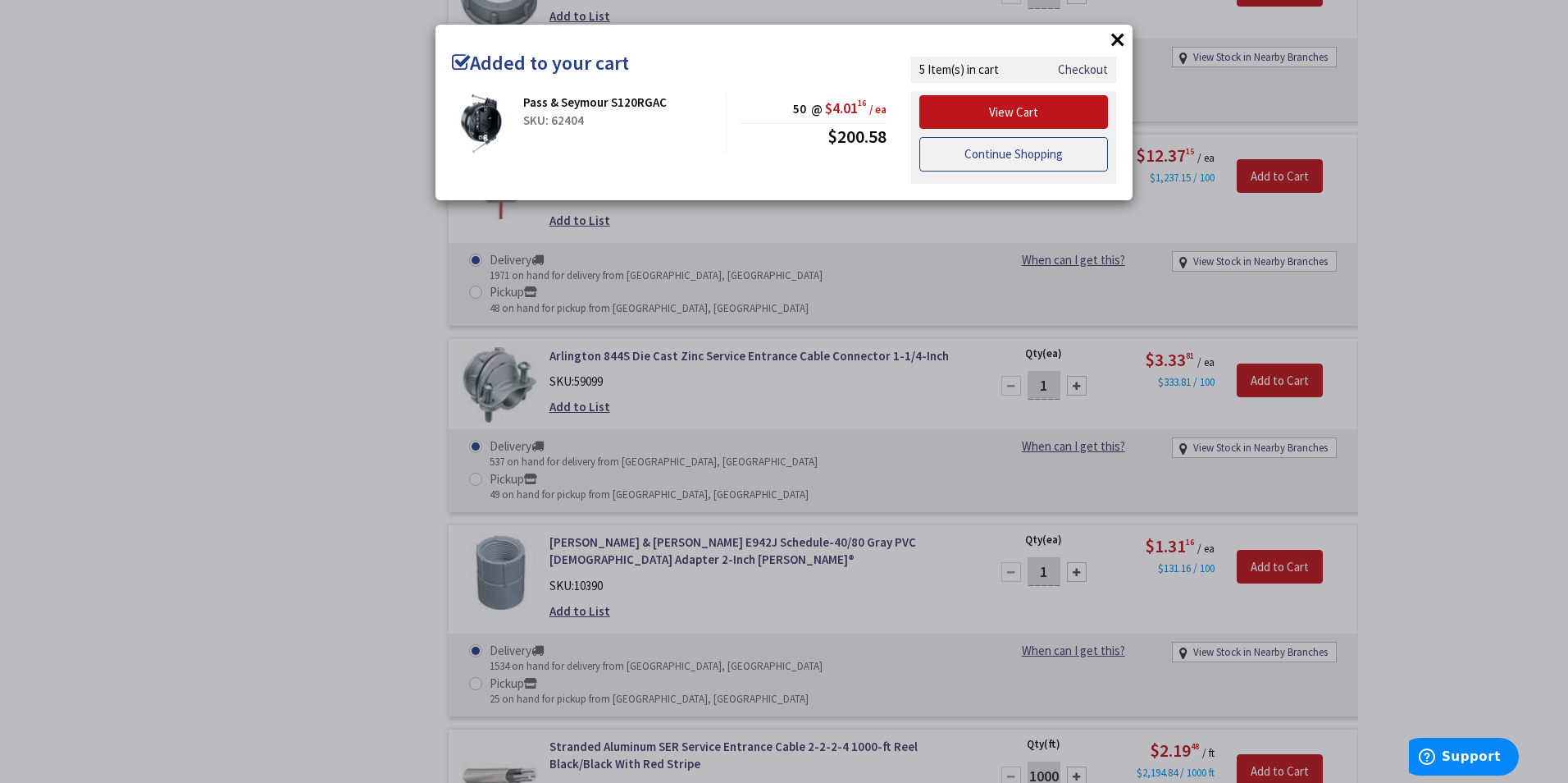
click at [991, 155] on link "Continue Shopping" at bounding box center [1014, 154] width 189 height 35
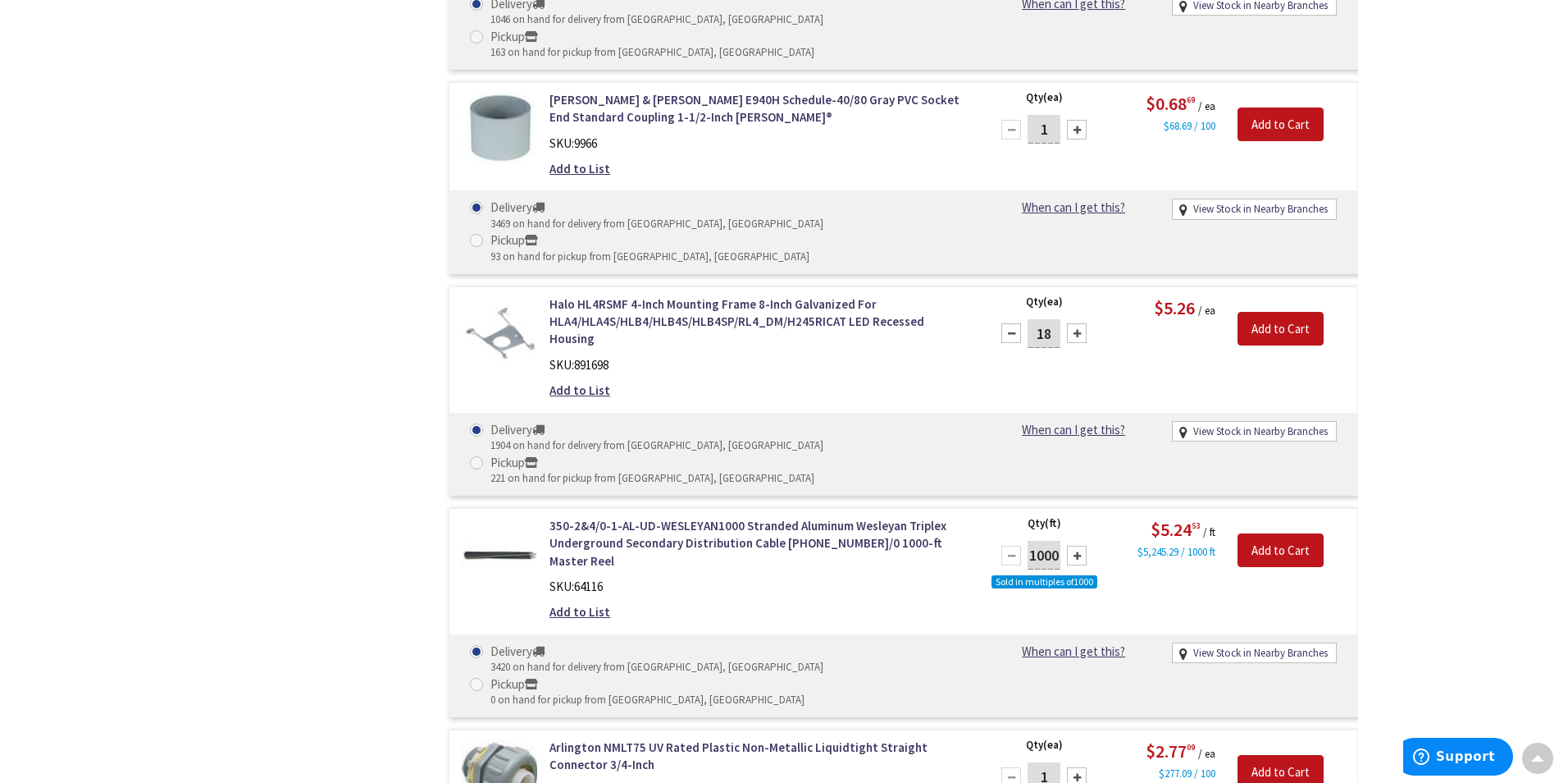
scroll to position [25383, 0]
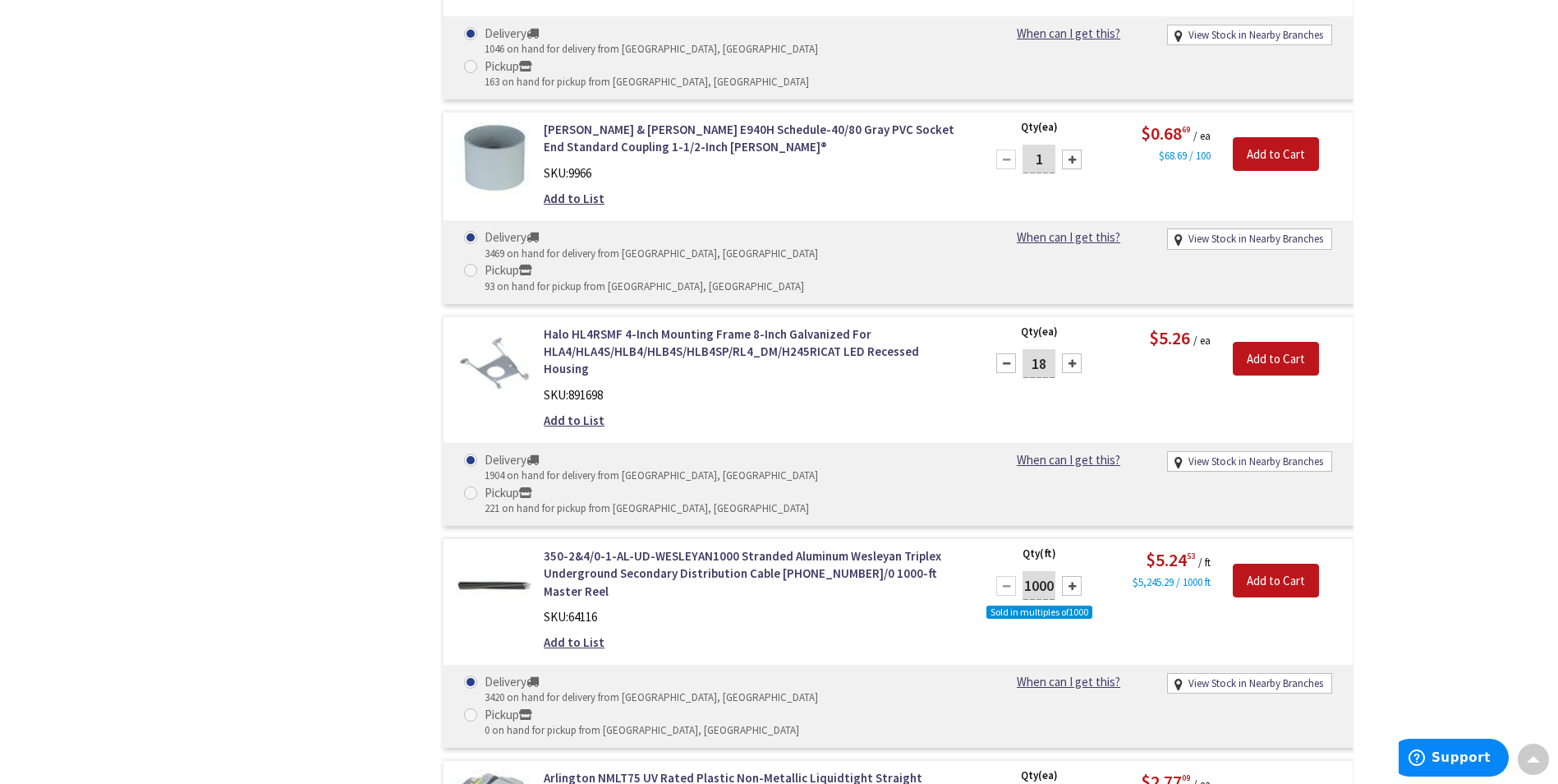
type input "2"
drag, startPoint x: 1050, startPoint y: 252, endPoint x: 1059, endPoint y: 250, distance: 9.2
type input "50"
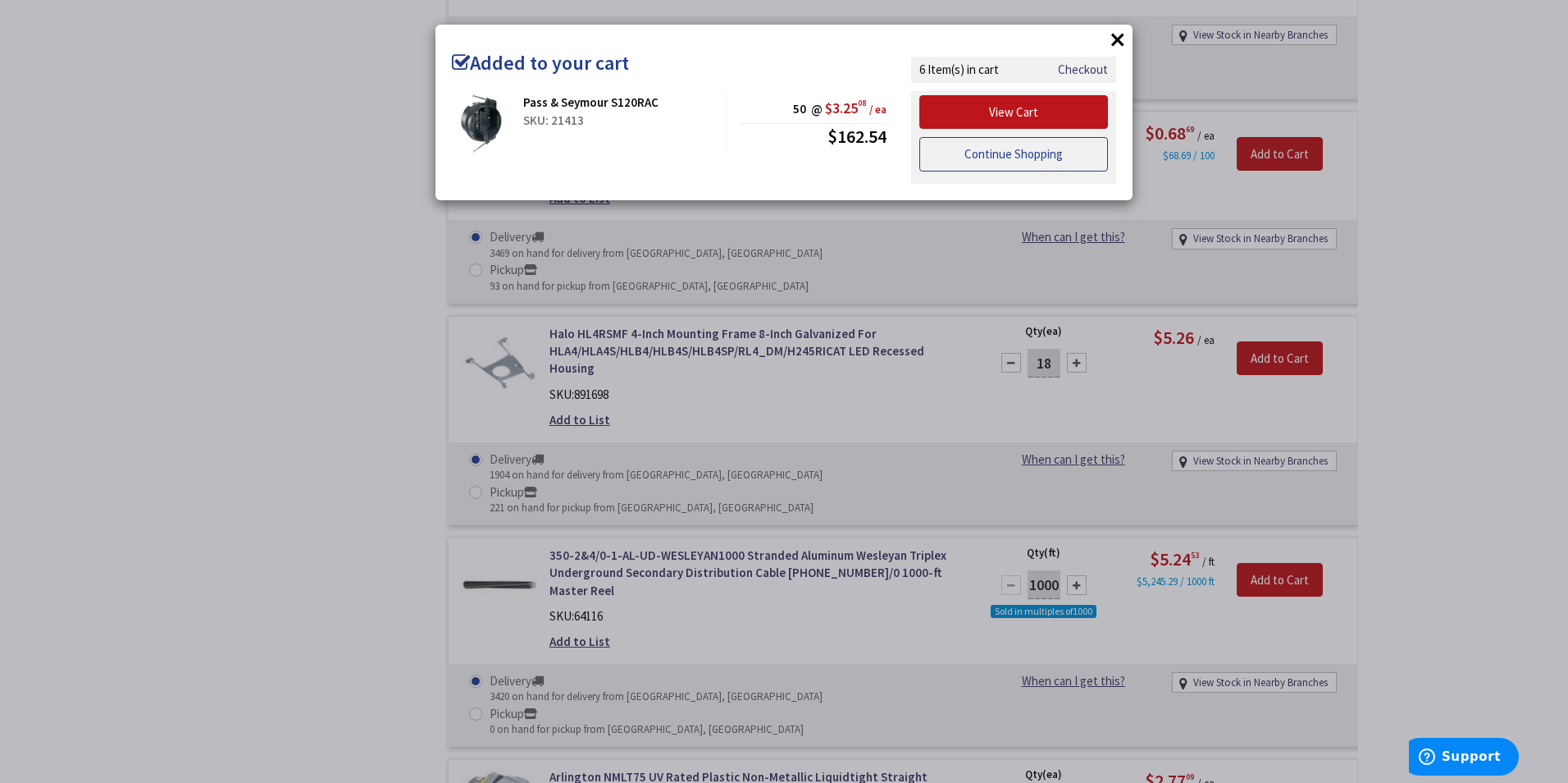
drag, startPoint x: 989, startPoint y: 157, endPoint x: 997, endPoint y: 153, distance: 8.9
click at [989, 157] on link "Continue Shopping" at bounding box center [1014, 154] width 189 height 35
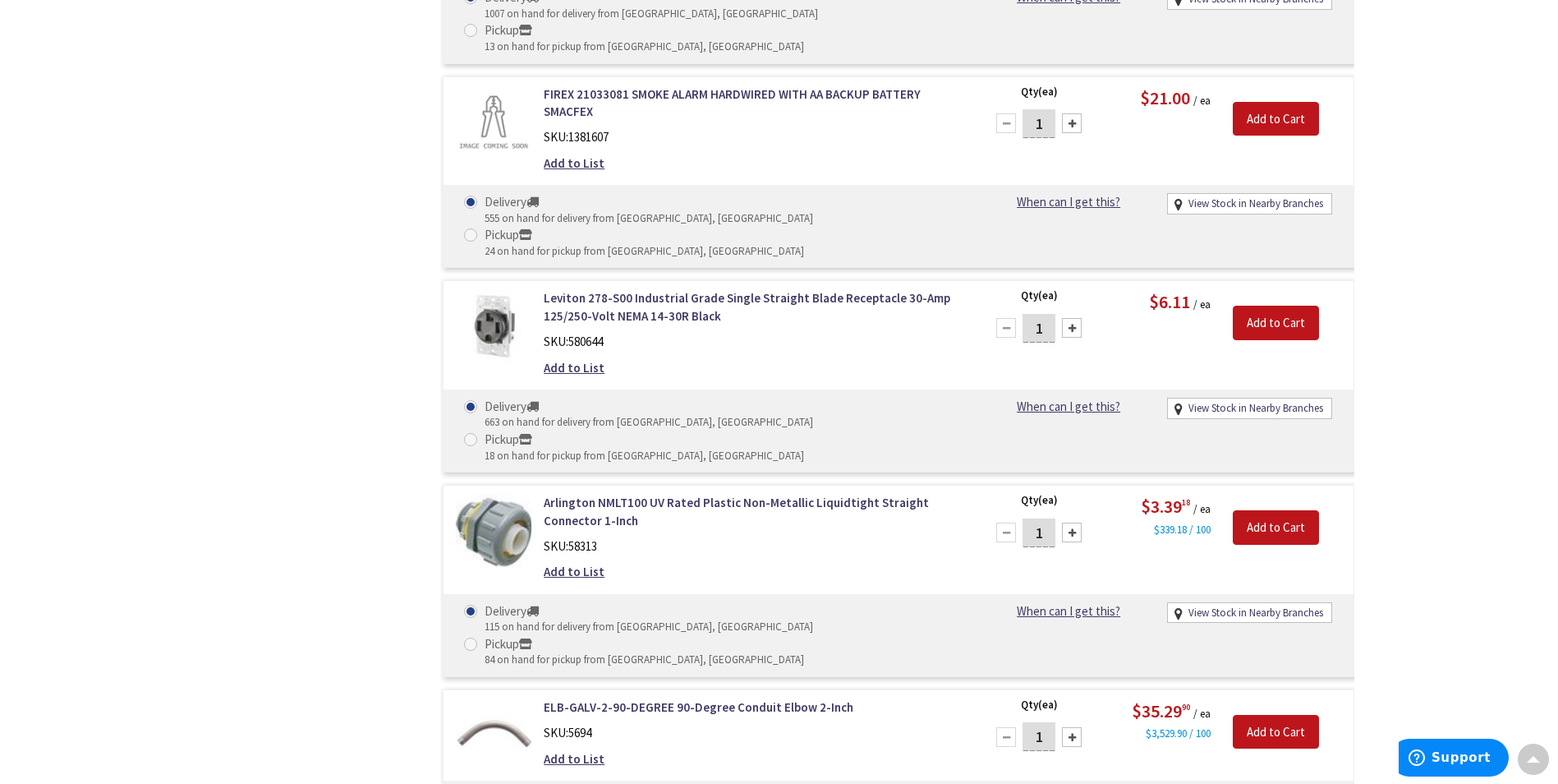
scroll to position [37636, 0]
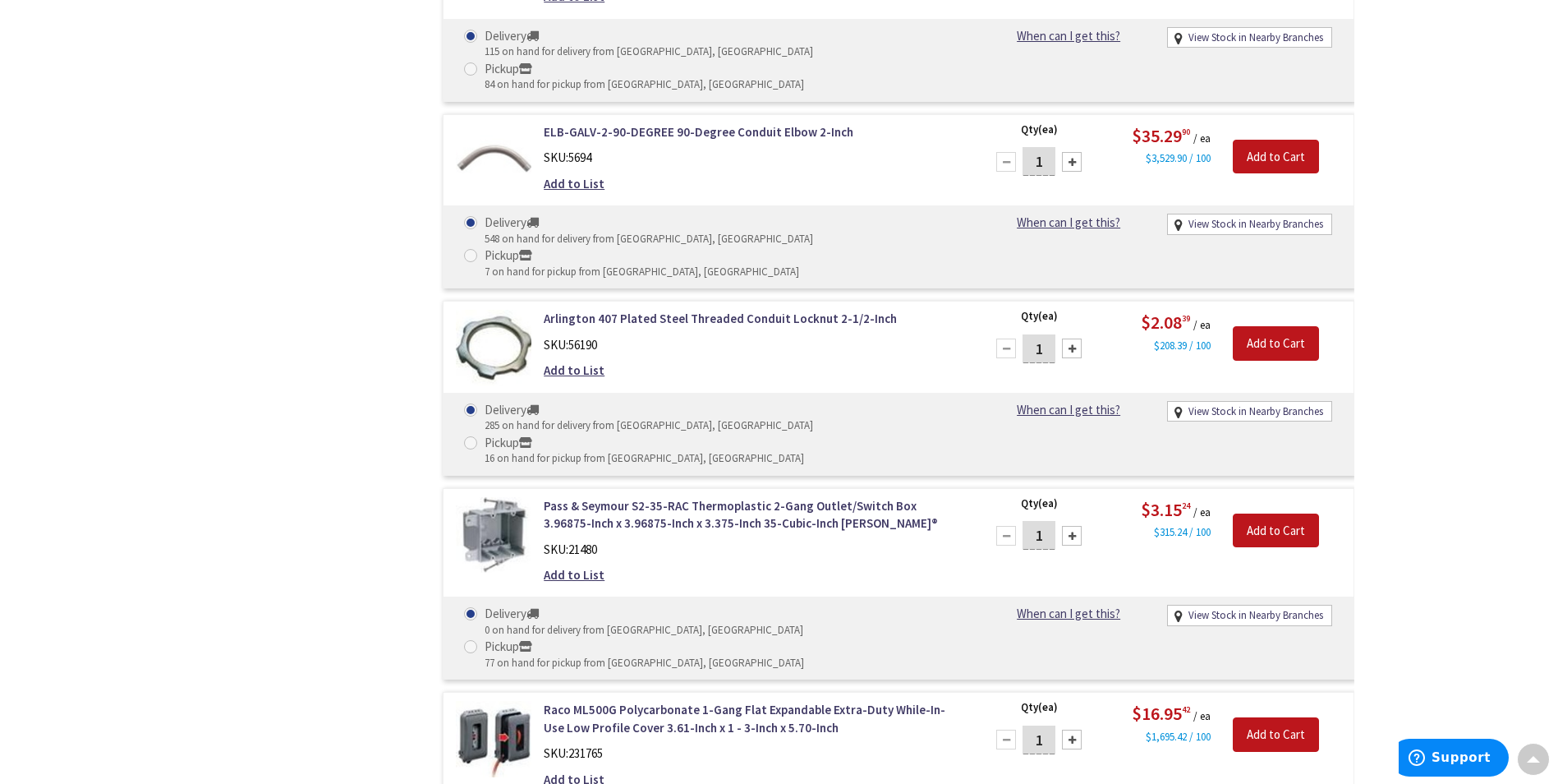
type input "10"
drag, startPoint x: 1285, startPoint y: 253, endPoint x: 943, endPoint y: 437, distance: 388.4
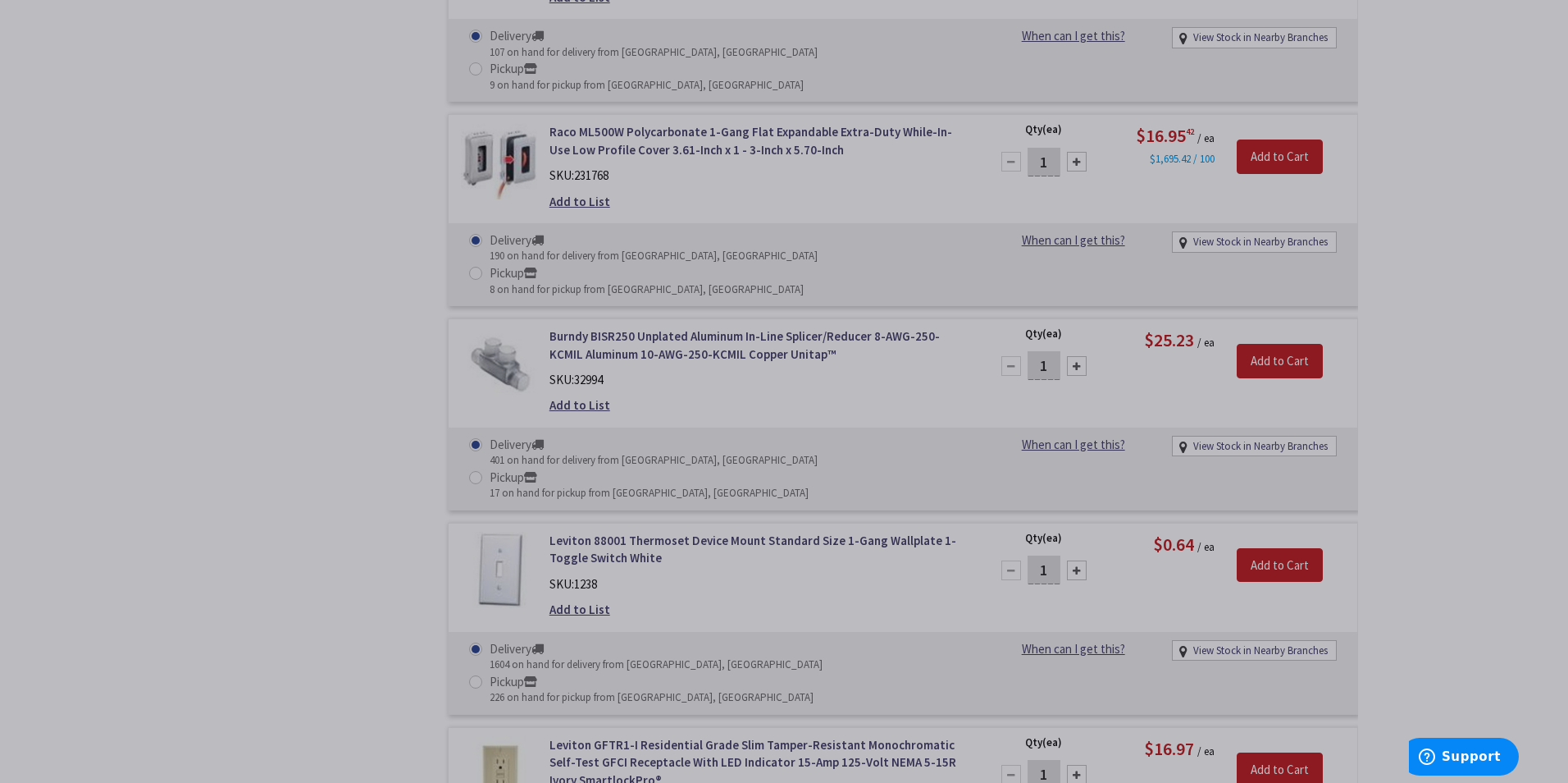
scroll to position [38407, 0]
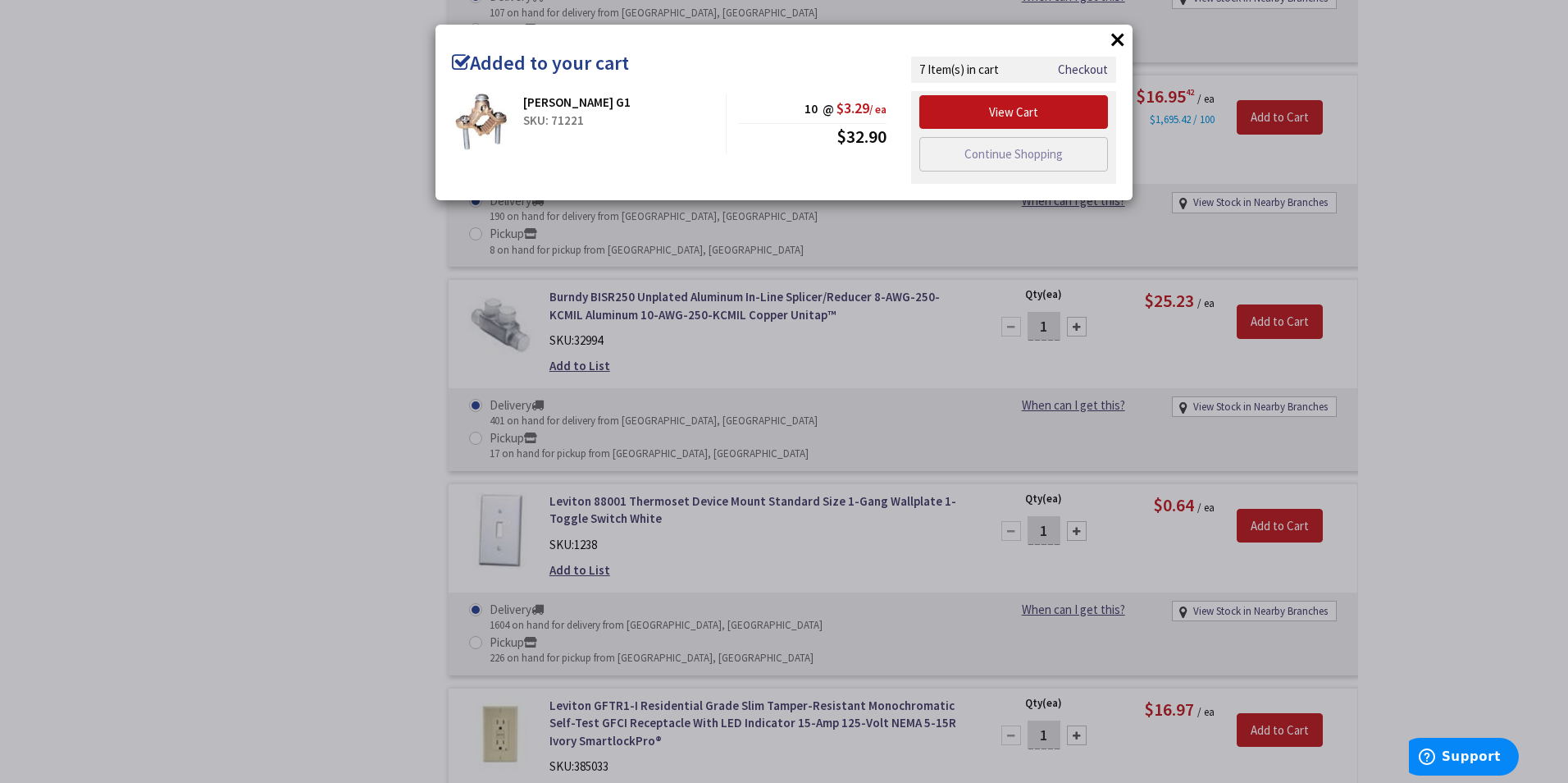
click at [963, 159] on link "Continue Shopping" at bounding box center [1014, 154] width 189 height 35
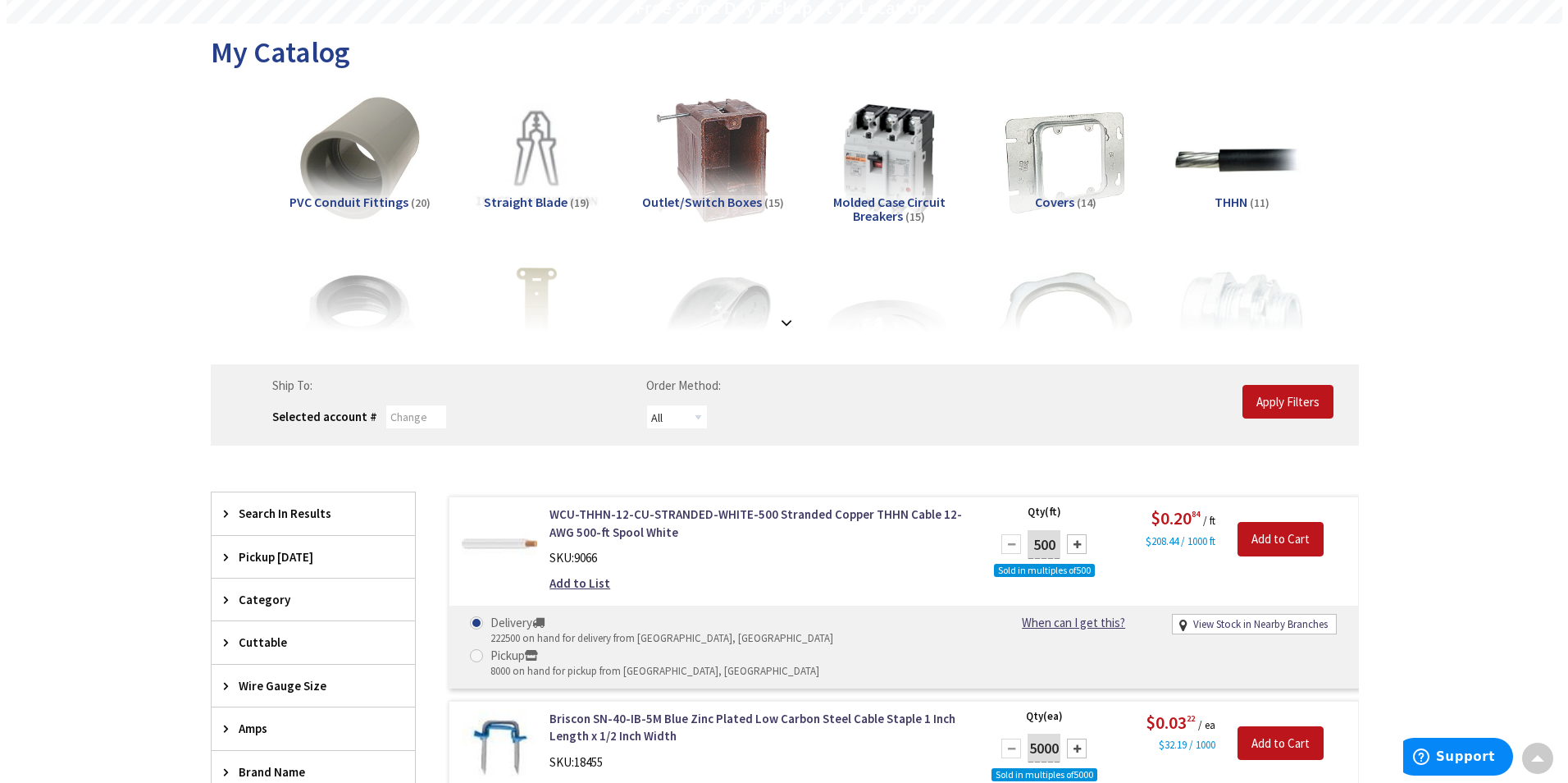
scroll to position [0, 0]
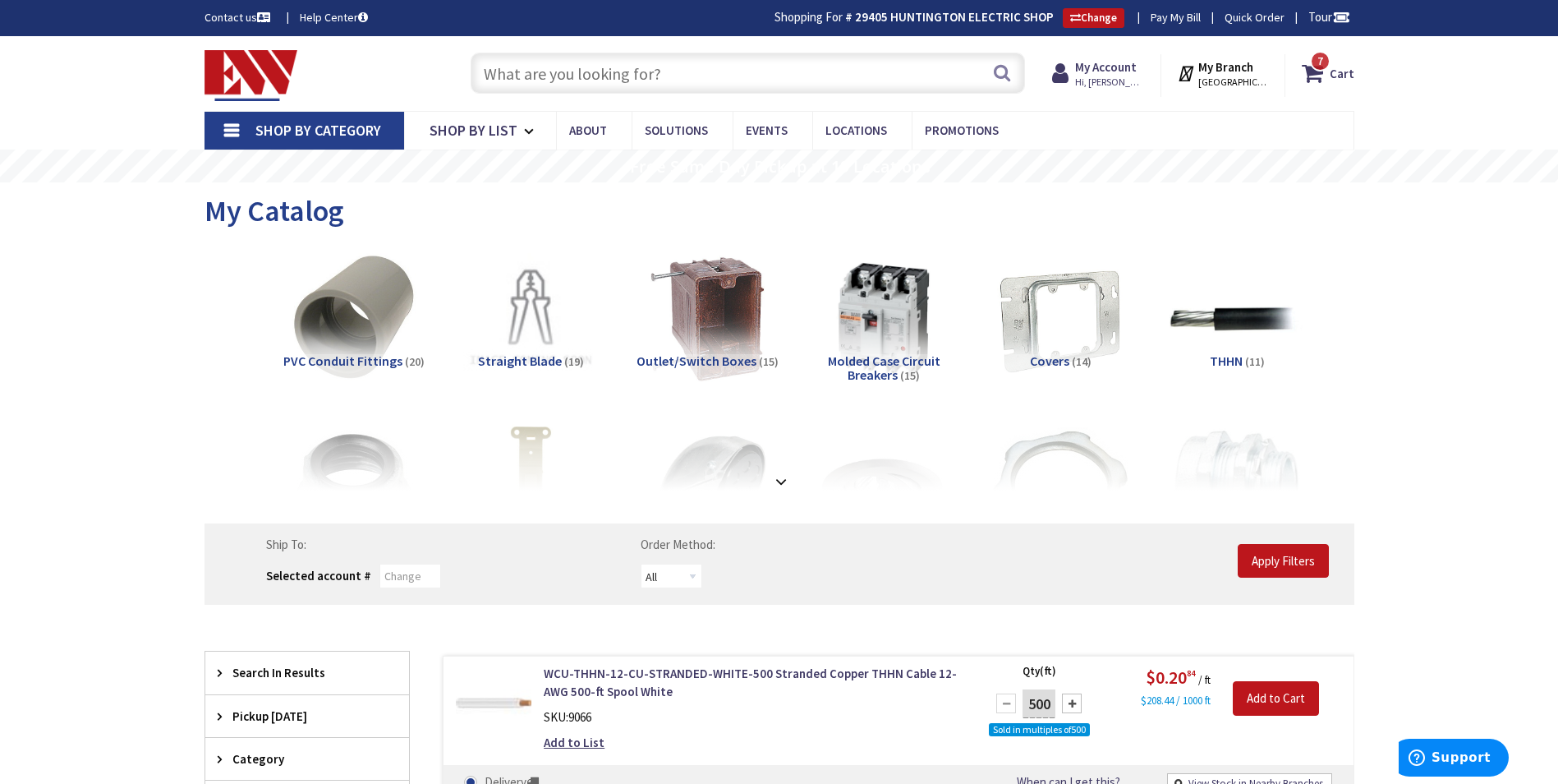
click at [702, 75] on input "text" at bounding box center [748, 73] width 555 height 41
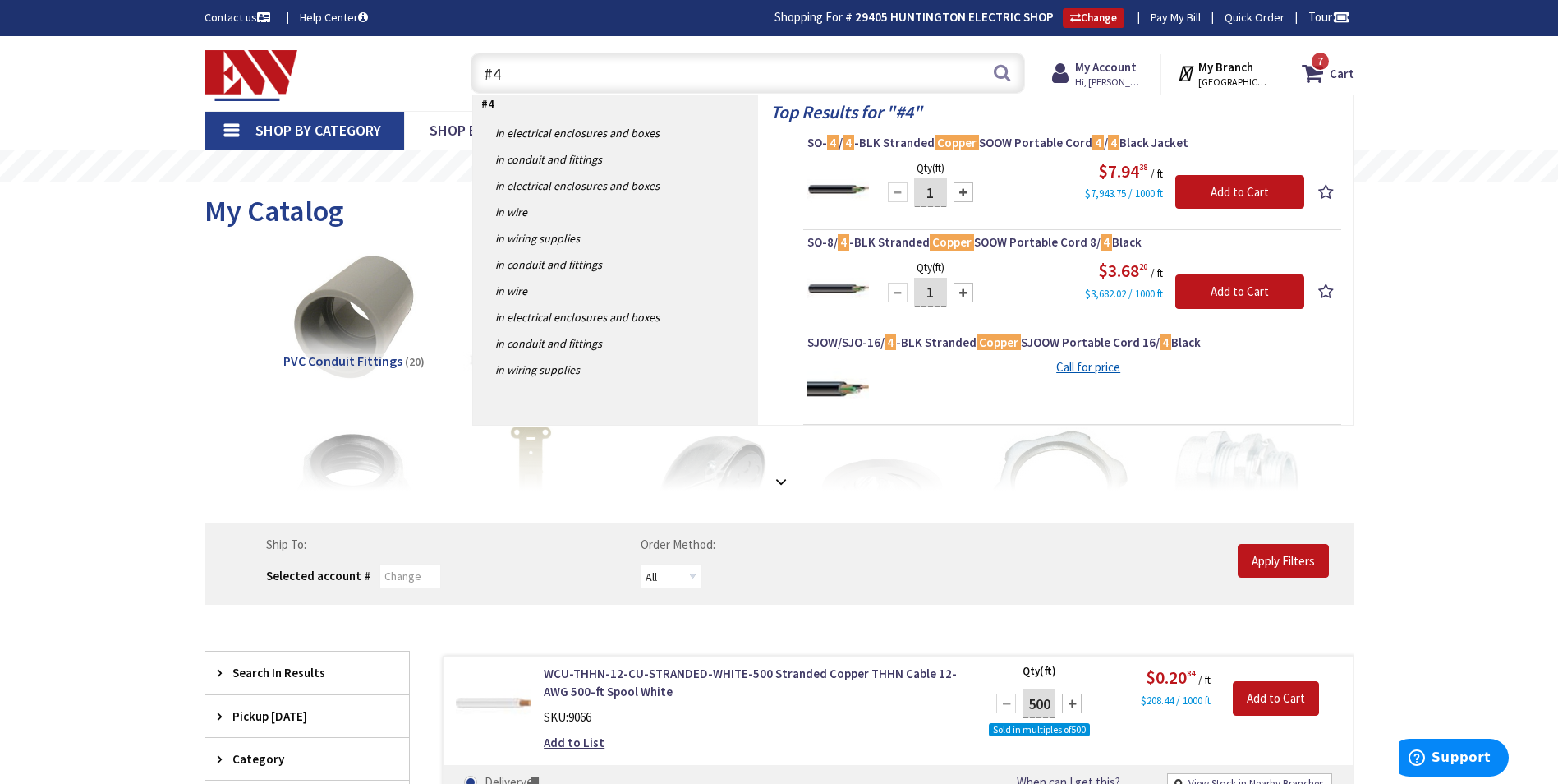
type input "#"
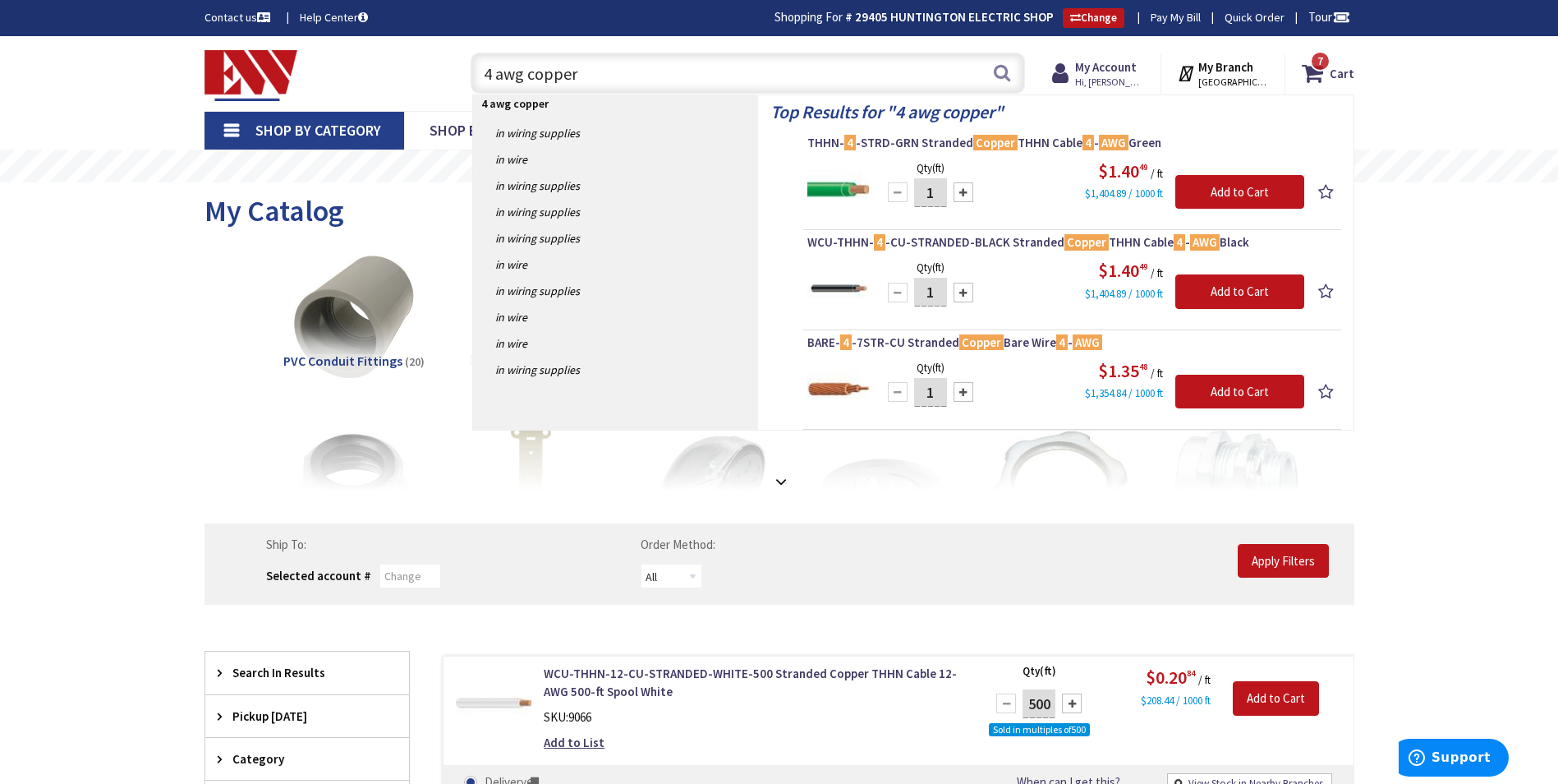
type input "4 awg copper"
click at [938, 196] on input "1" at bounding box center [931, 192] width 33 height 28
type input "100"
click at [1236, 186] on input "Add to Cart" at bounding box center [1239, 193] width 129 height 35
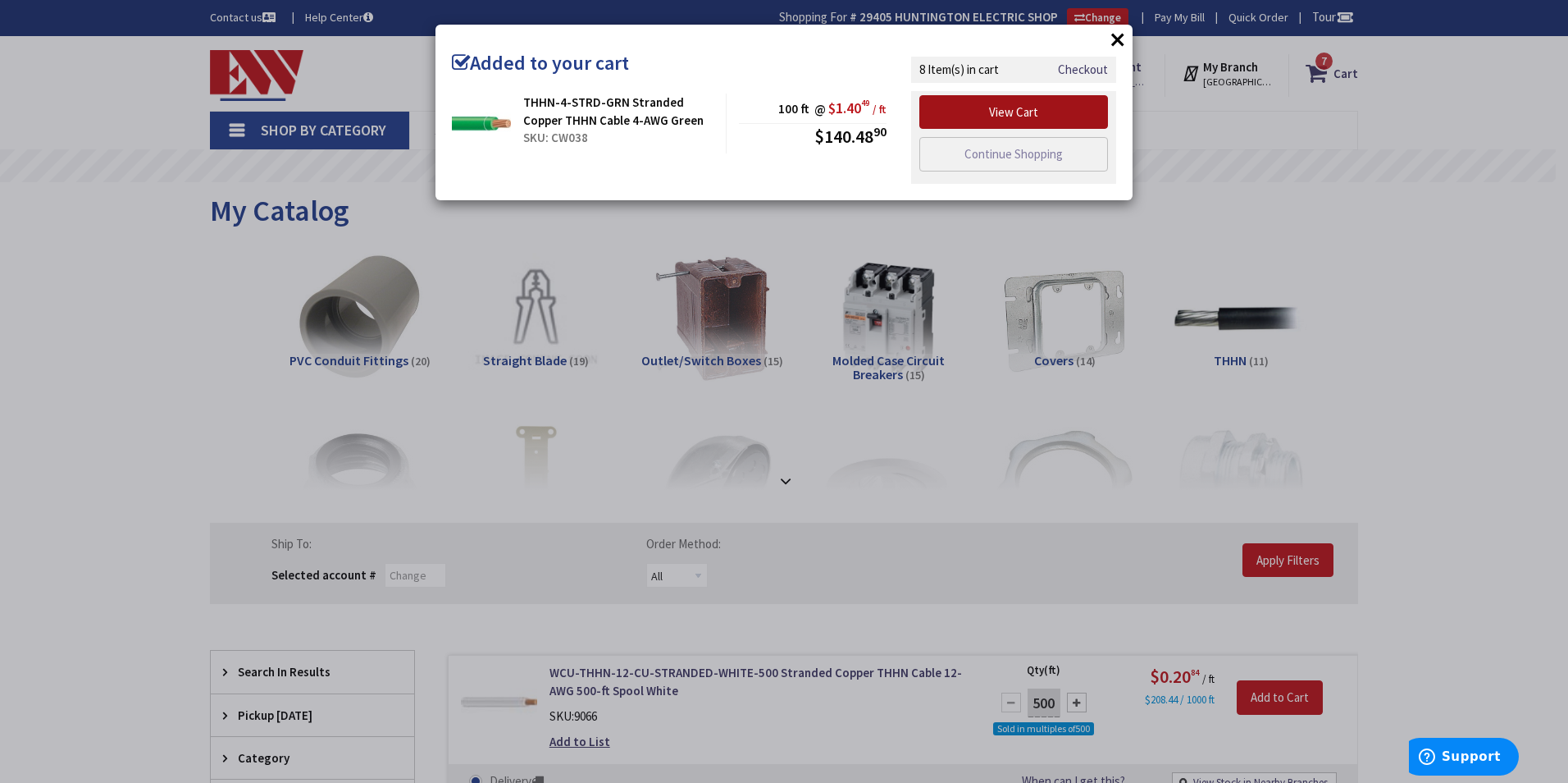
click at [1040, 119] on link "View Cart" at bounding box center [1014, 113] width 189 height 35
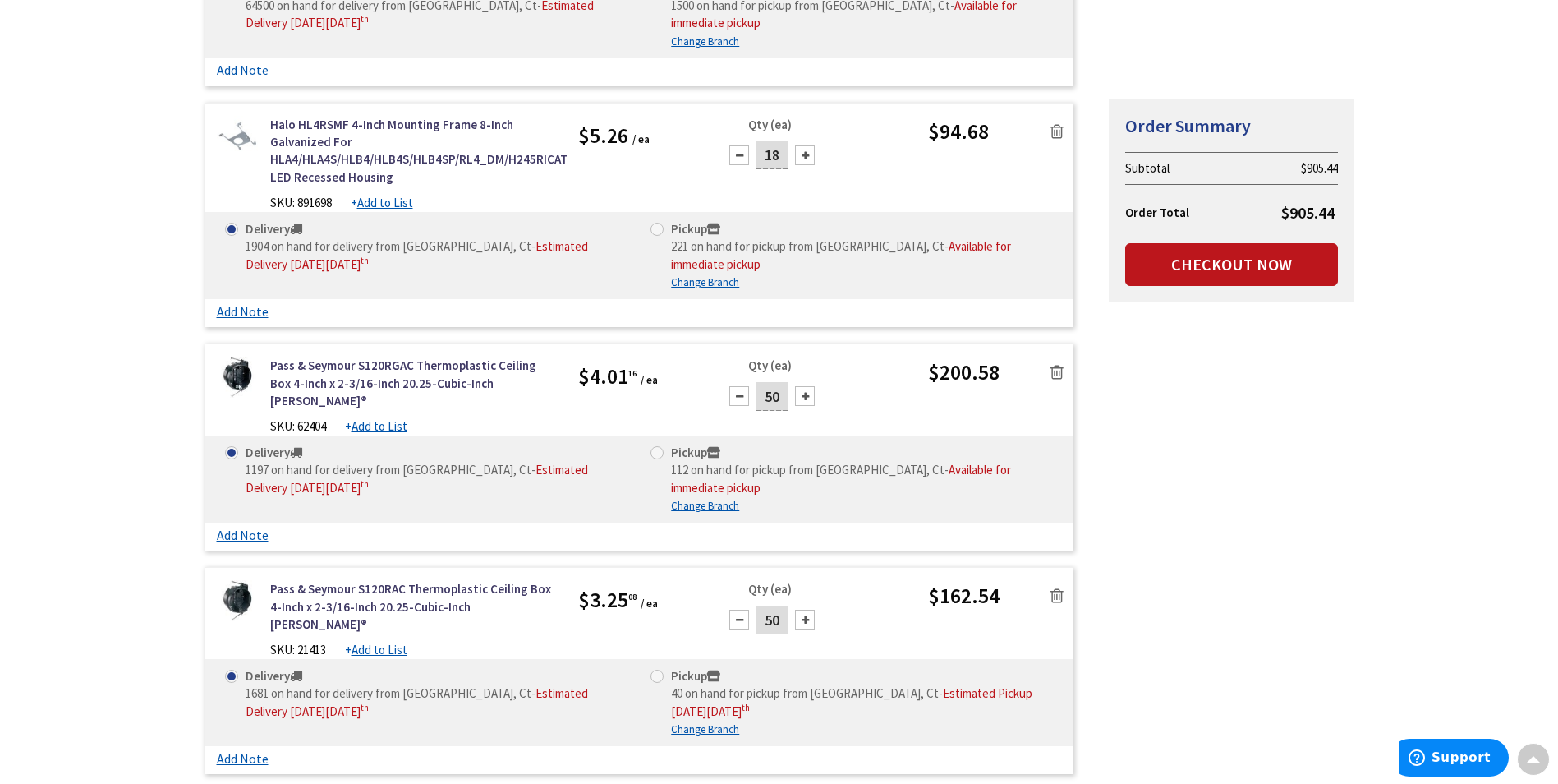
scroll to position [1150, 0]
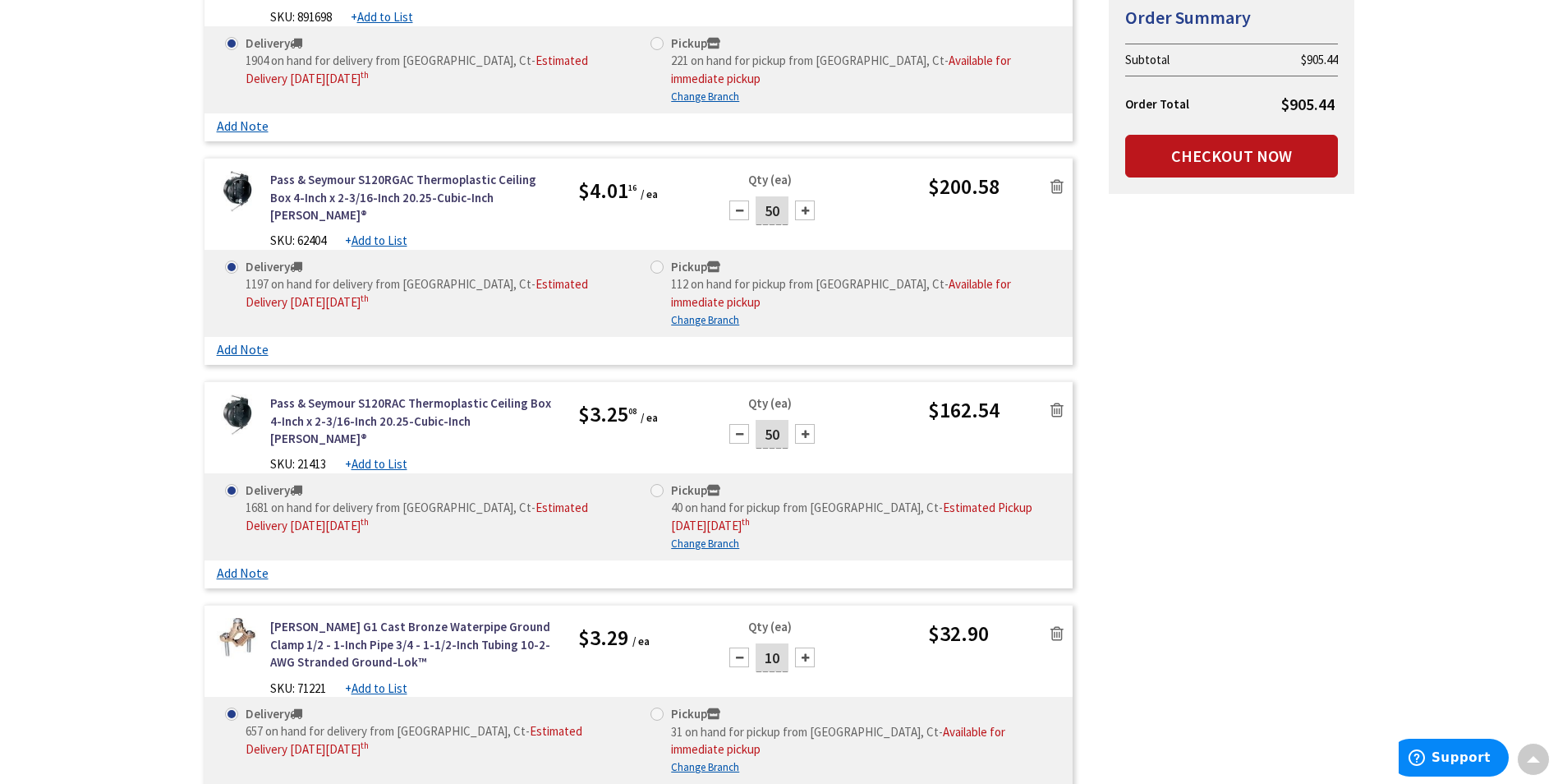
click at [1062, 178] on icon at bounding box center [1057, 186] width 13 height 17
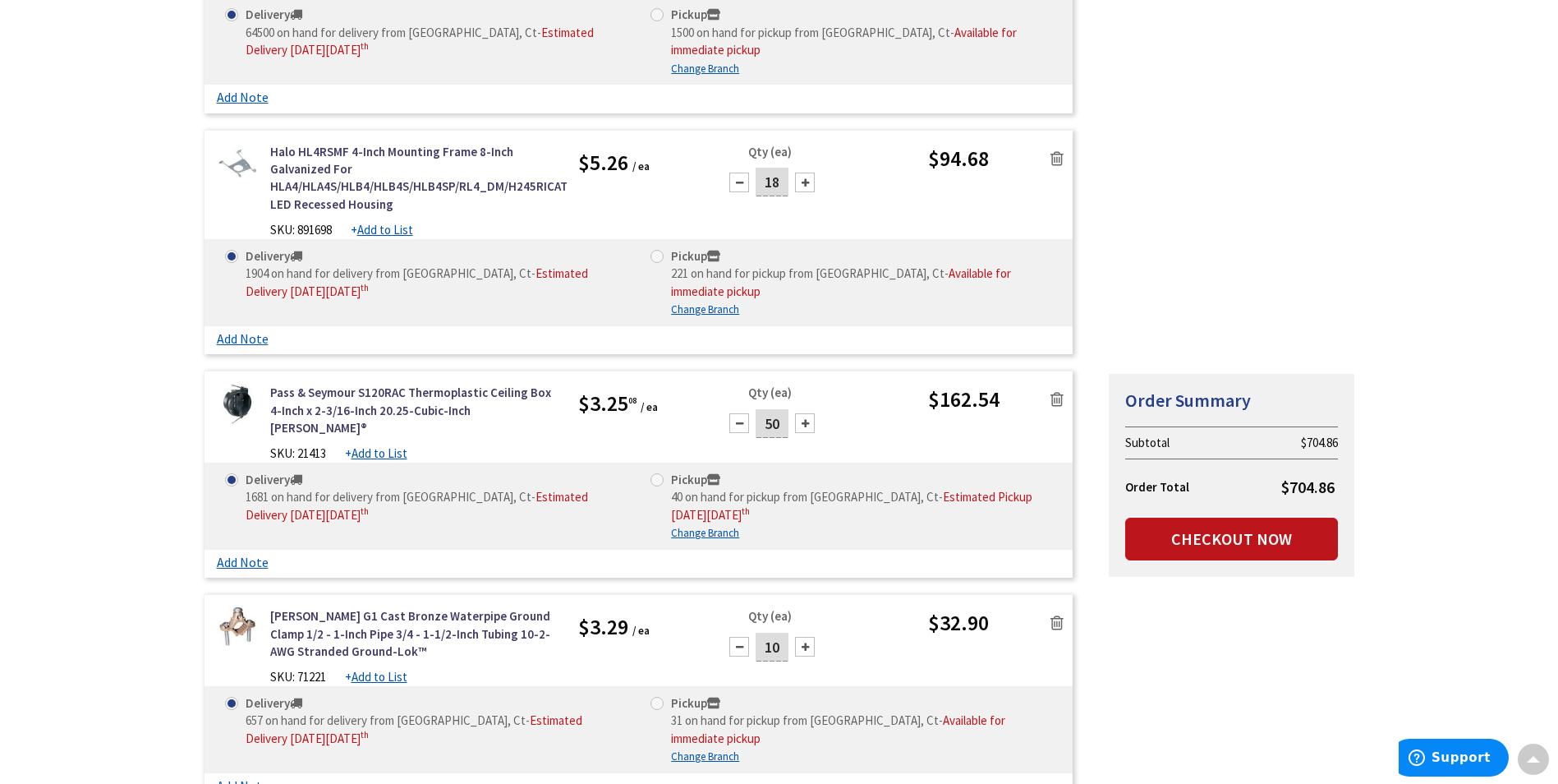
scroll to position [1315, 0]
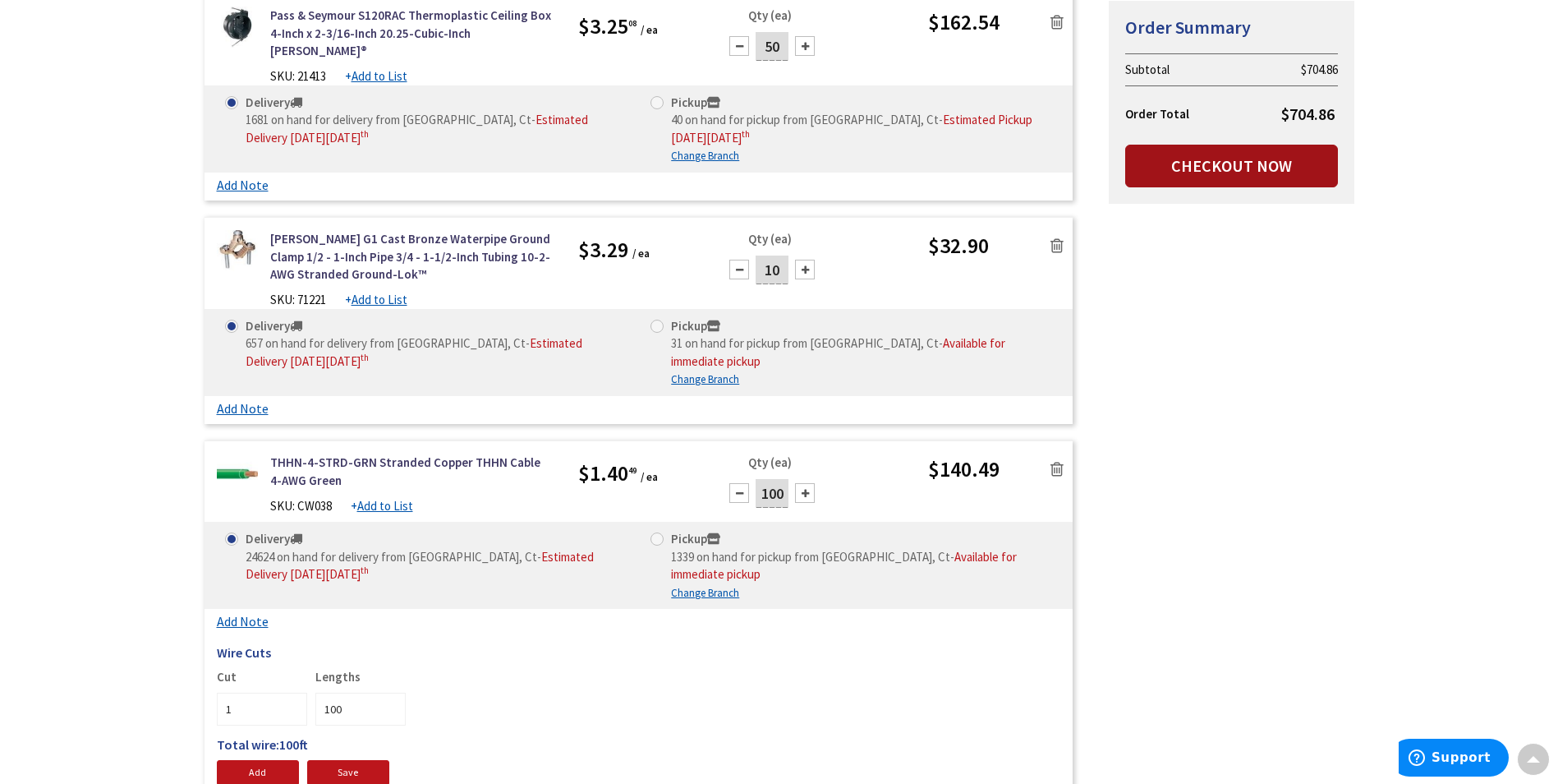
click at [1237, 168] on link "Checkout Now" at bounding box center [1232, 165] width 213 height 43
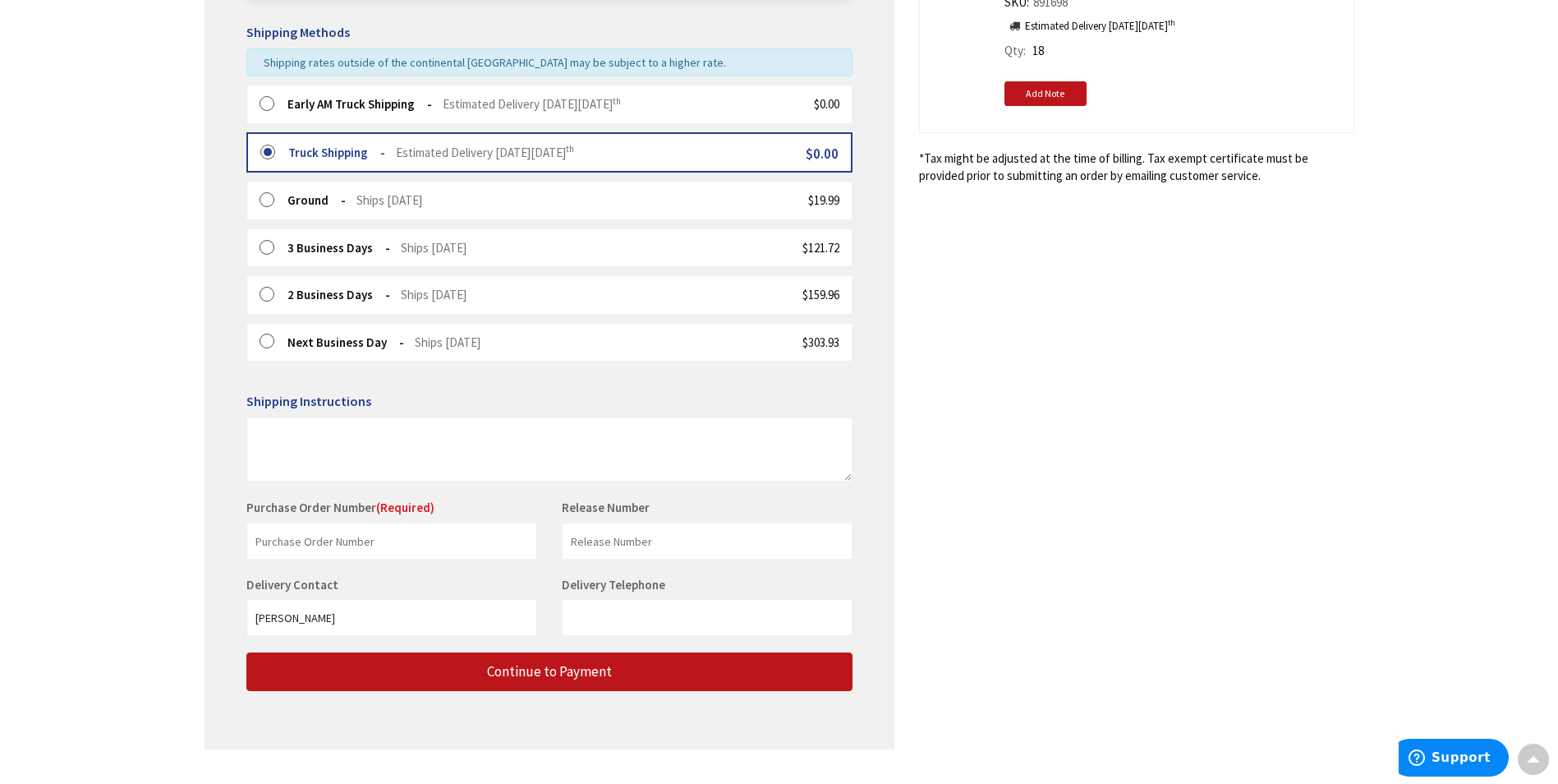
scroll to position [410, 0]
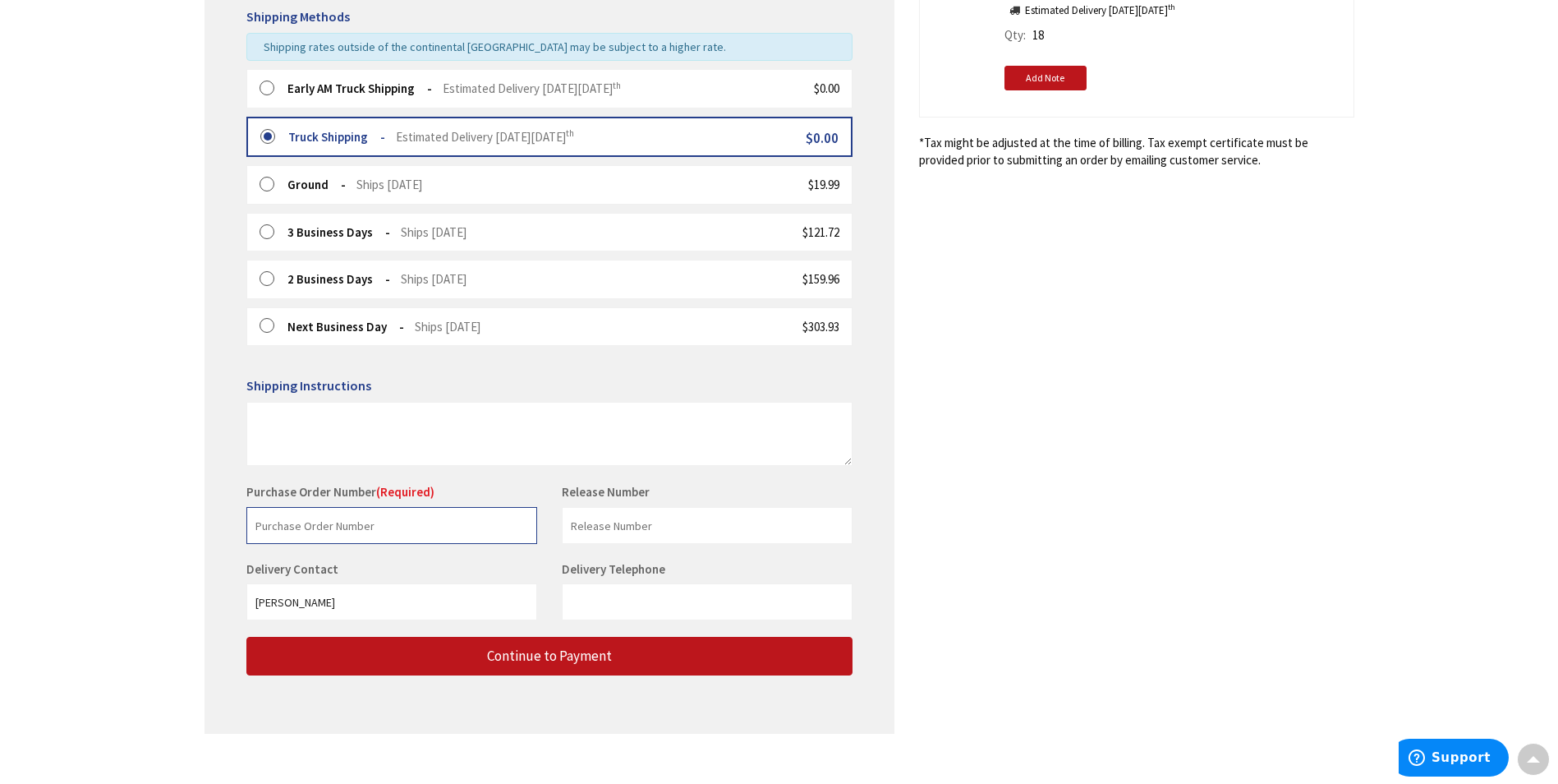
click at [410, 515] on input "text" at bounding box center [391, 525] width 291 height 37
type input "stock"
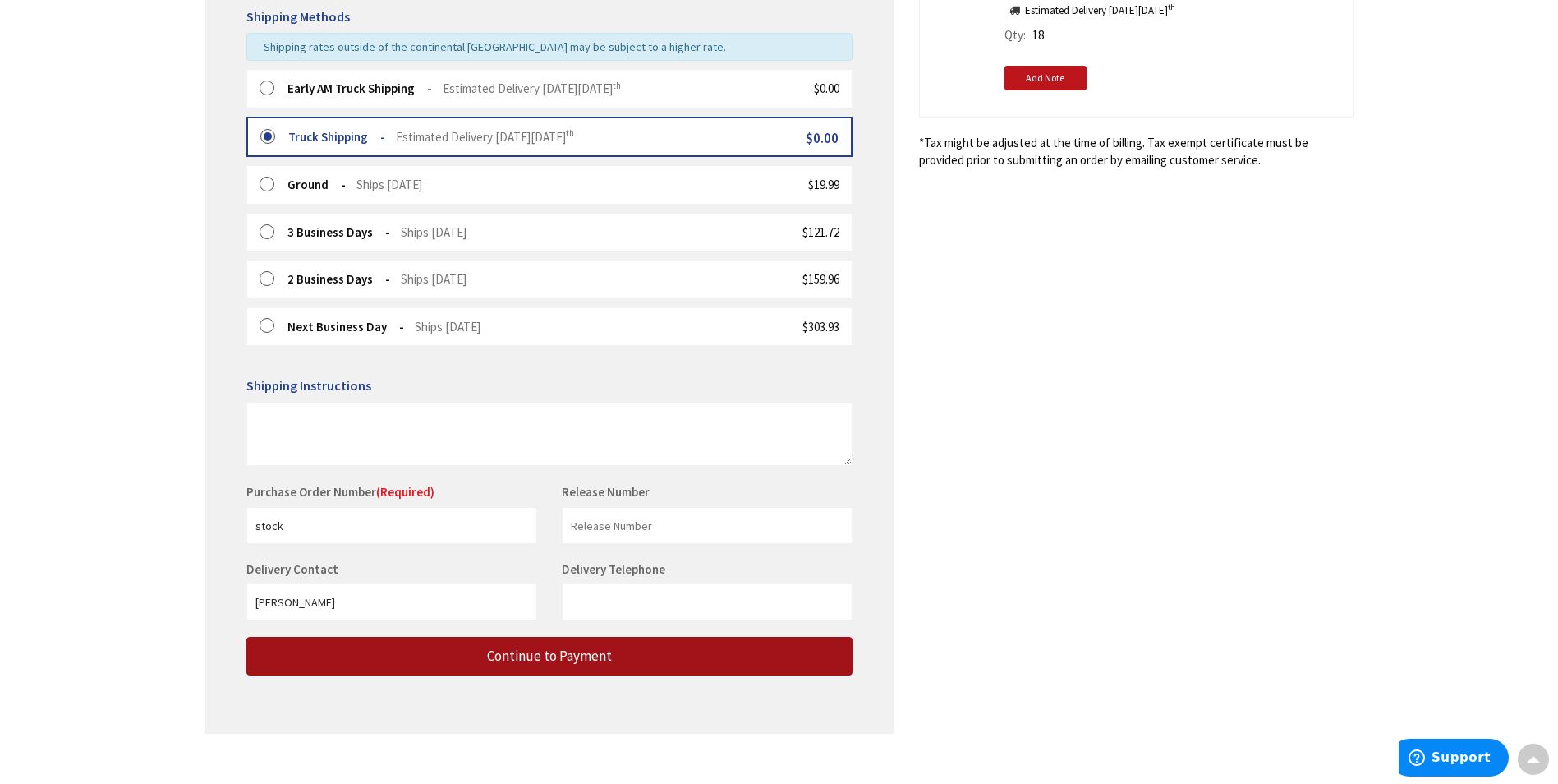
click at [560, 658] on span "Continue to Payment" at bounding box center [550, 655] width 125 height 18
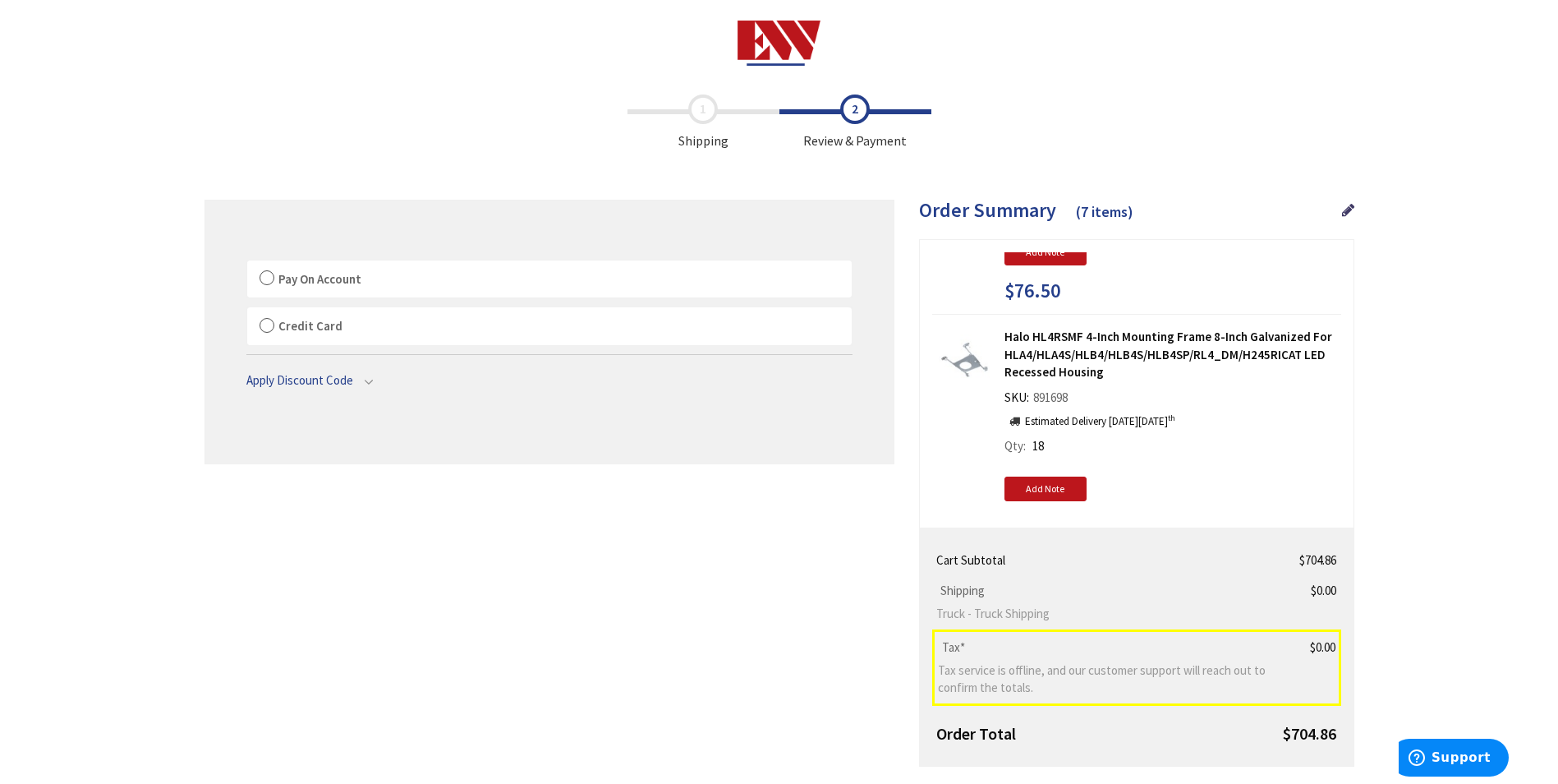
drag, startPoint x: 265, startPoint y: 273, endPoint x: 397, endPoint y: 345, distance: 150.4
click at [268, 274] on label "Pay On Account" at bounding box center [549, 279] width 605 height 38
click at [247, 263] on input "Pay On Account" at bounding box center [247, 263] width 0 height 0
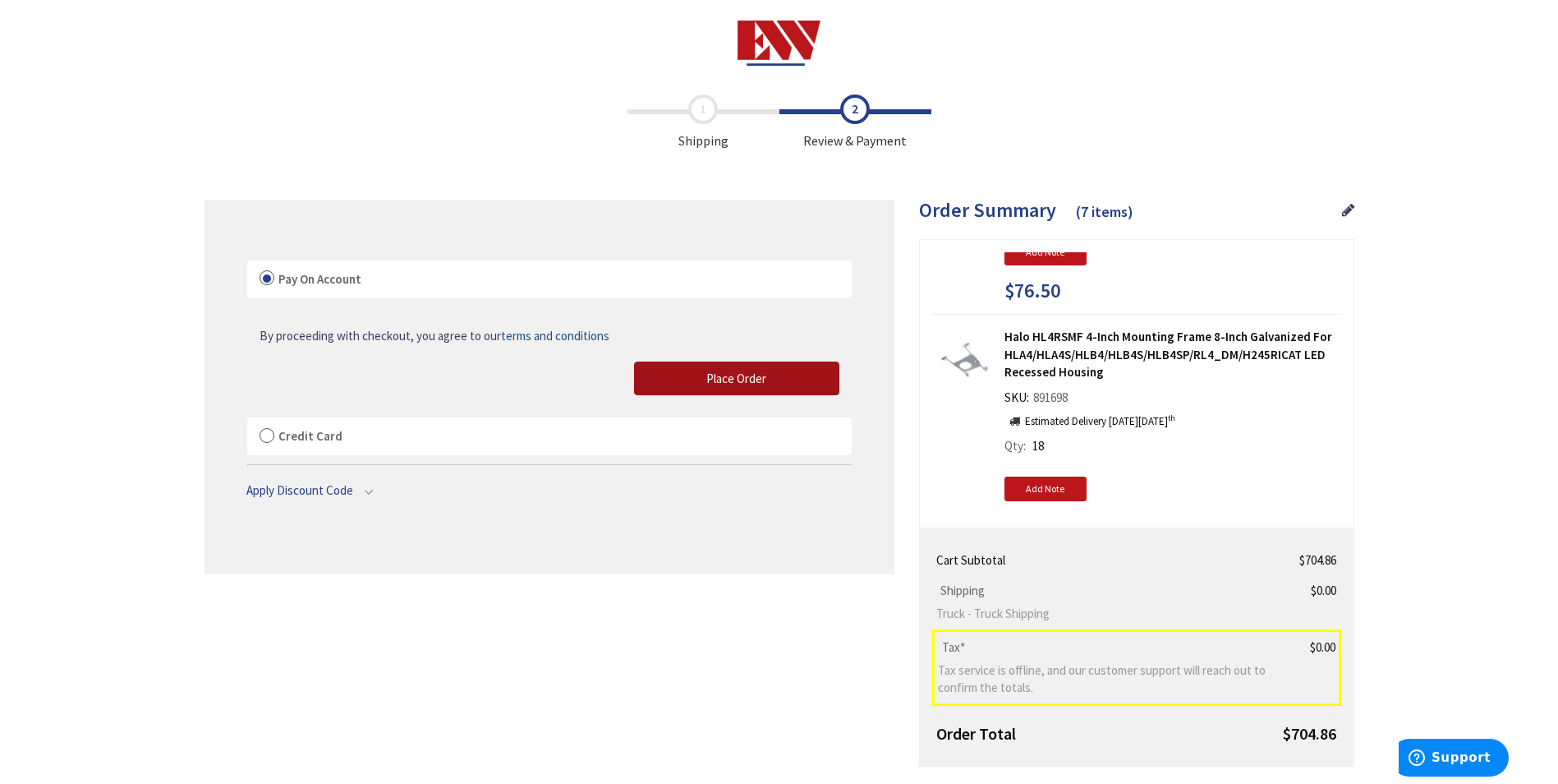
click at [761, 377] on span "Place Order" at bounding box center [736, 378] width 60 height 16
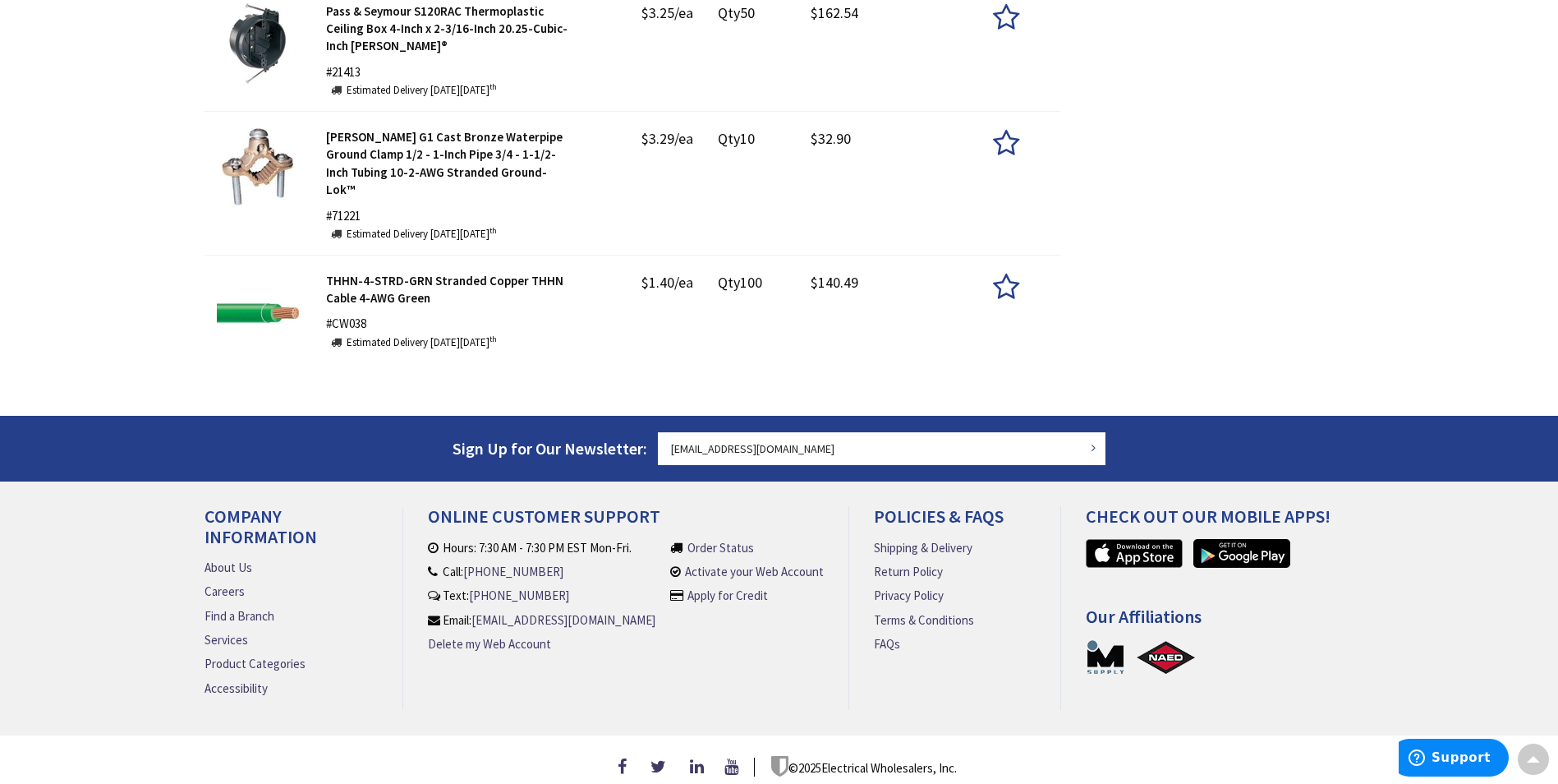
scroll to position [1081, 0]
